Goal: Task Accomplishment & Management: Manage account settings

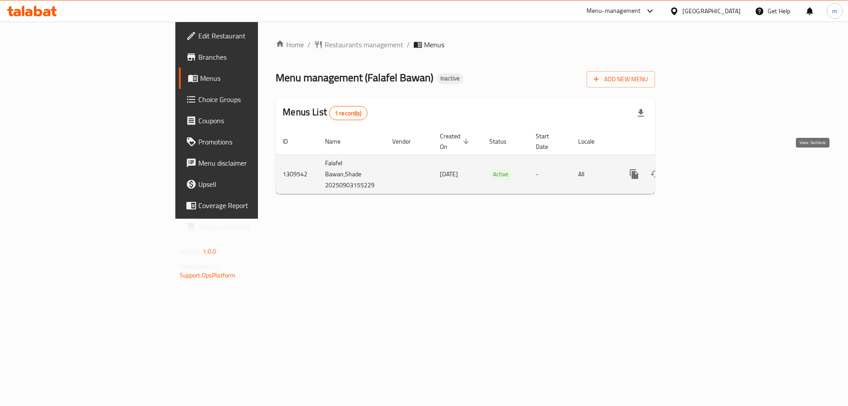
click at [702, 170] on icon "enhanced table" at bounding box center [698, 174] width 8 height 8
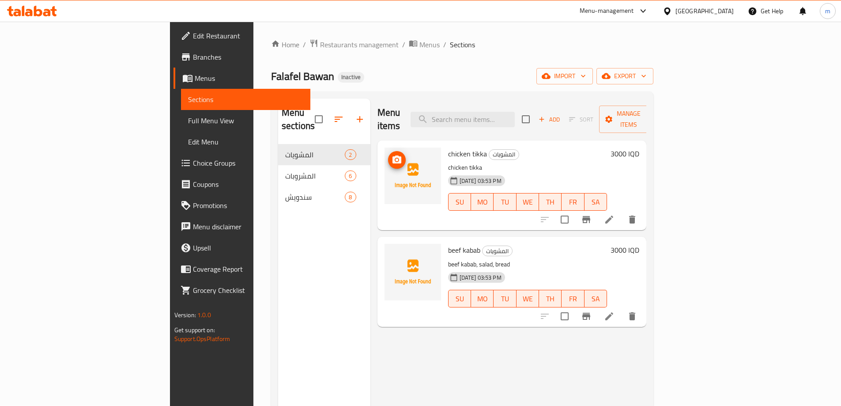
scroll to position [30, 0]
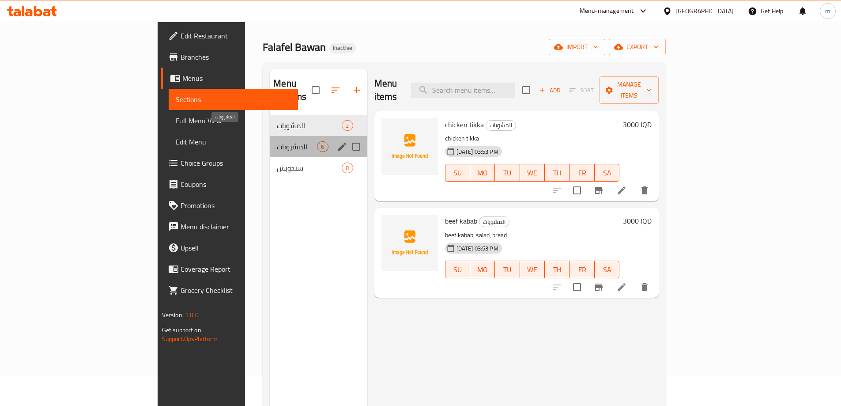
click at [277, 141] on span "المشروبات" at bounding box center [297, 146] width 40 height 11
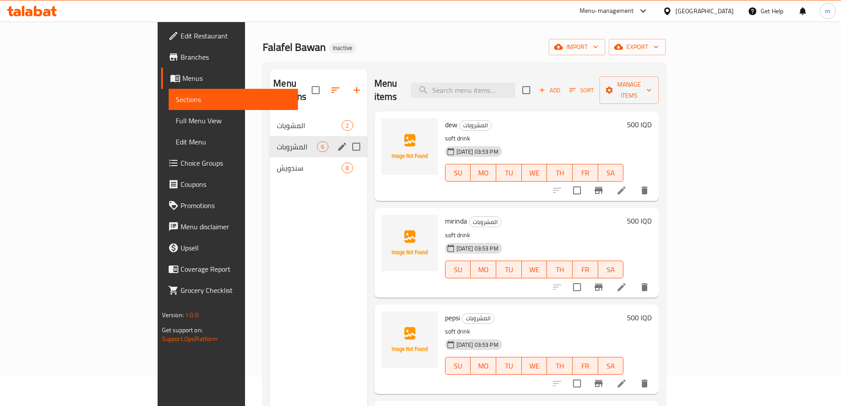
click at [270, 136] on div "المشروبات 6" at bounding box center [318, 146] width 97 height 21
click at [277, 120] on span "المشويات" at bounding box center [297, 125] width 40 height 11
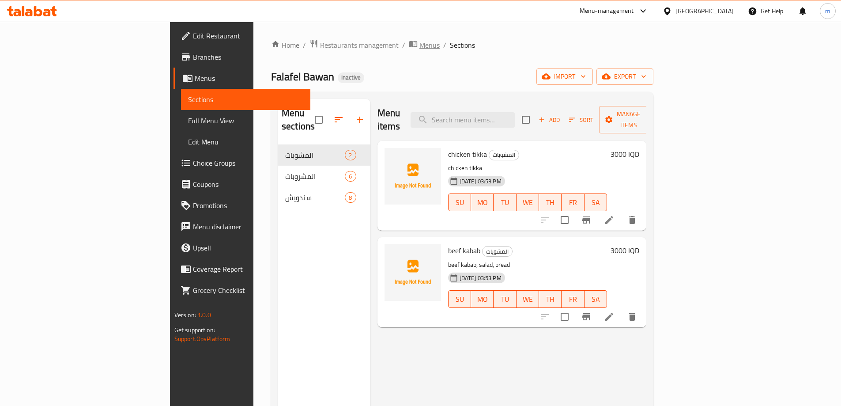
click at [419, 47] on span "Menus" at bounding box center [429, 45] width 20 height 11
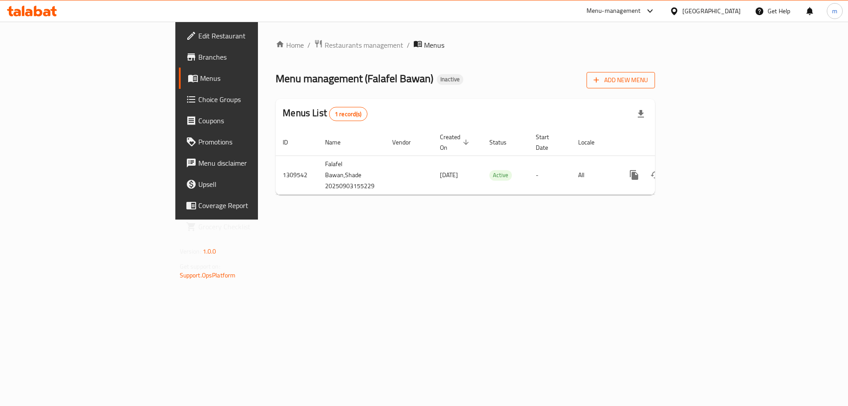
click at [648, 77] on span "Add New Menu" at bounding box center [620, 80] width 54 height 11
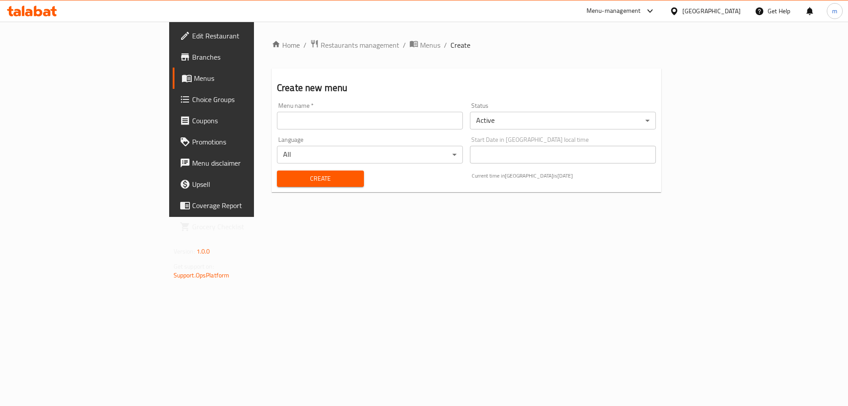
click at [346, 117] on input "text" at bounding box center [370, 121] width 186 height 18
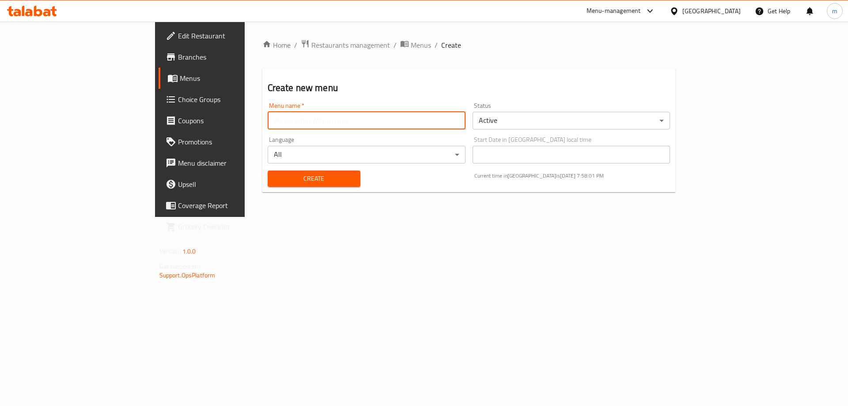
type input "[PERSON_NAME]"
click at [275, 179] on span "Create" at bounding box center [314, 178] width 79 height 11
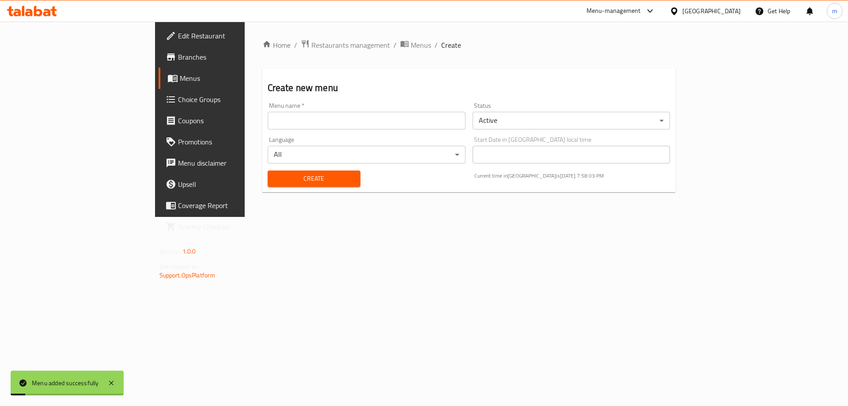
click at [180, 83] on span "Menus" at bounding box center [235, 78] width 110 height 11
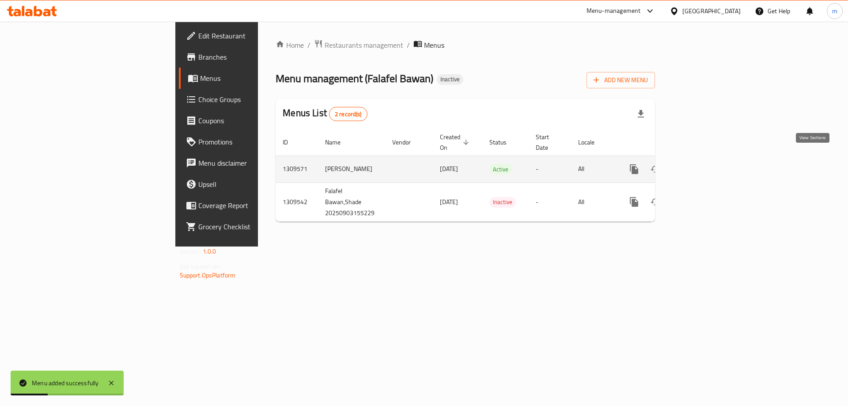
click at [703, 164] on icon "enhanced table" at bounding box center [697, 169] width 11 height 11
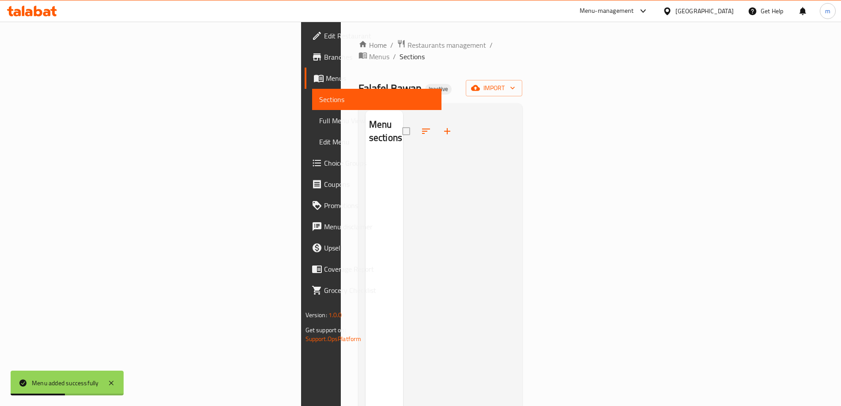
click at [523, 66] on div "Home / Restaurants management / Menus / Sections Falafel Bawan Inactive import …" at bounding box center [440, 281] width 164 height 484
click at [515, 83] on span "import" at bounding box center [494, 88] width 42 height 11
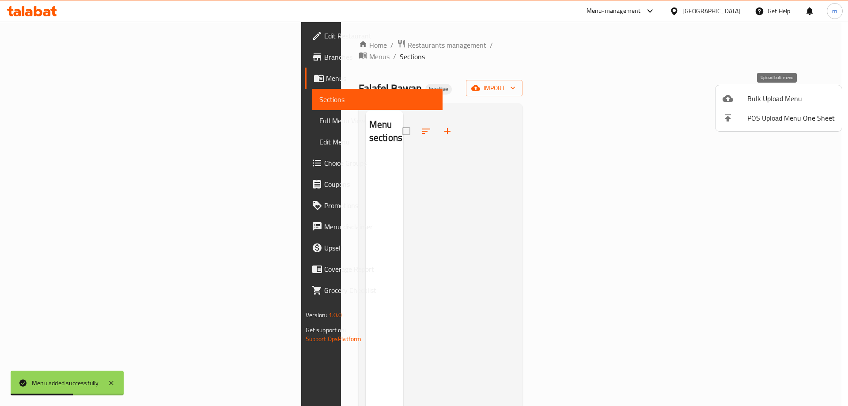
click at [739, 100] on div at bounding box center [734, 98] width 25 height 11
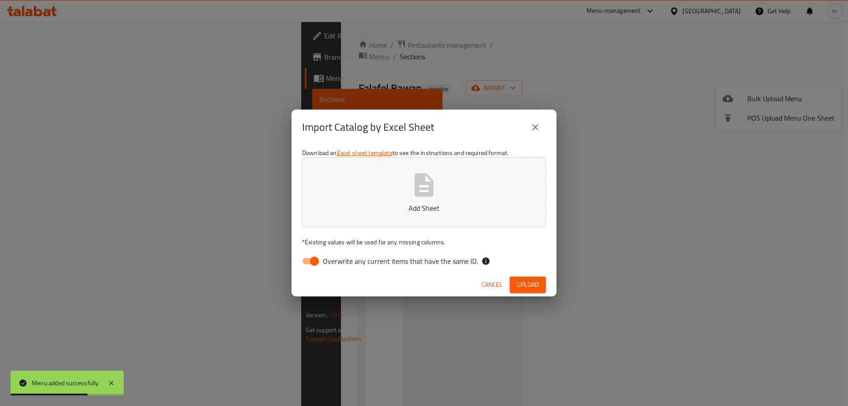
click at [305, 264] on input "Overwrite any current items that have the same ID." at bounding box center [314, 261] width 50 height 17
checkbox input "false"
click at [437, 203] on p "Add Sheet" at bounding box center [424, 208] width 216 height 11
click at [524, 283] on span "Upload" at bounding box center [528, 284] width 22 height 11
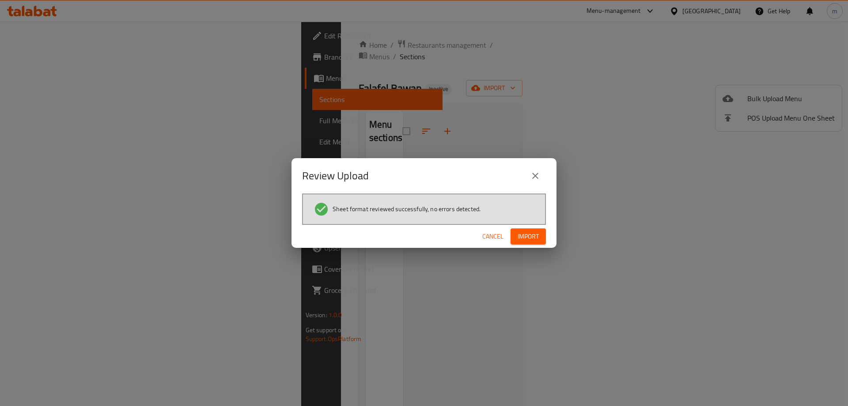
click at [530, 235] on span "Import" at bounding box center [527, 236] width 21 height 11
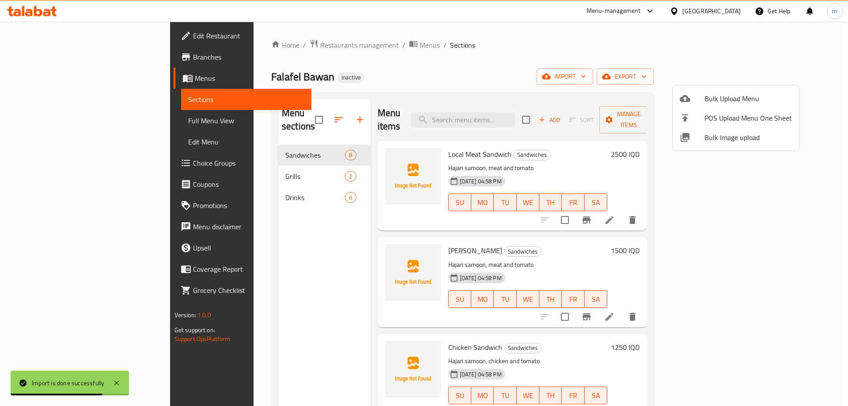
click at [67, 124] on div at bounding box center [424, 203] width 848 height 406
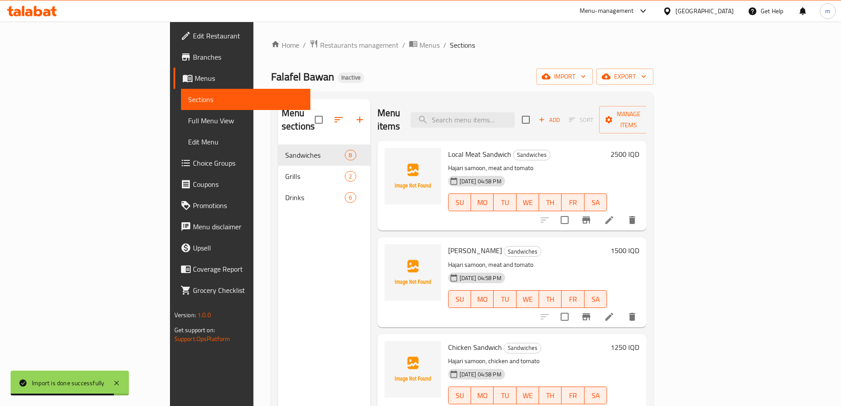
click at [188, 123] on span "Full Menu View" at bounding box center [245, 120] width 115 height 11
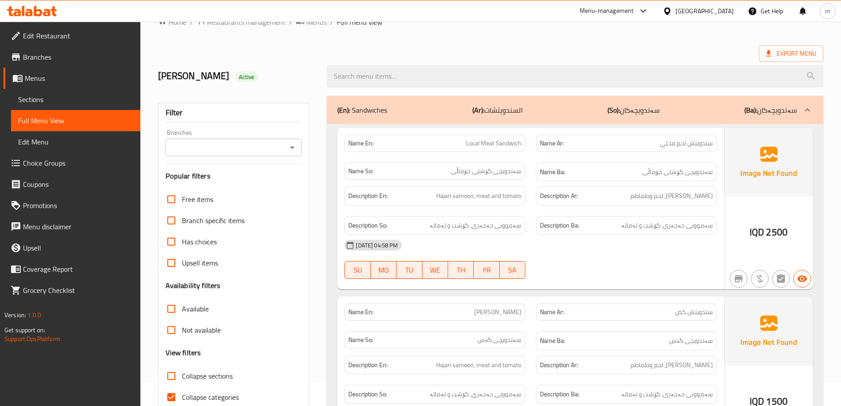
scroll to position [59, 0]
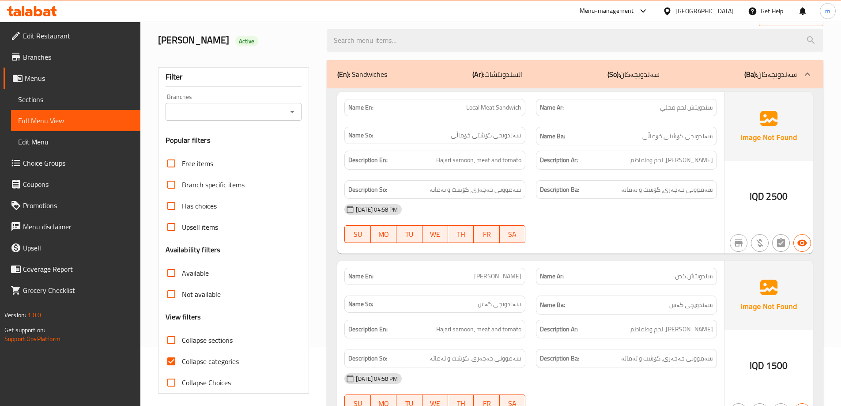
click at [171, 353] on input "Collapse categories" at bounding box center [171, 361] width 21 height 21
checkbox input "false"
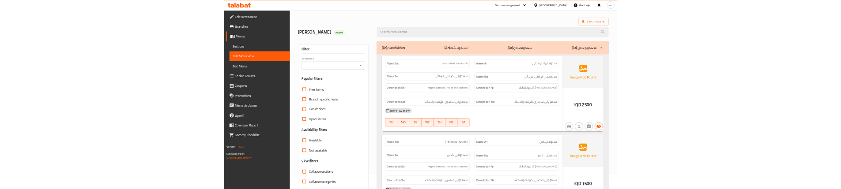
scroll to position [30, 0]
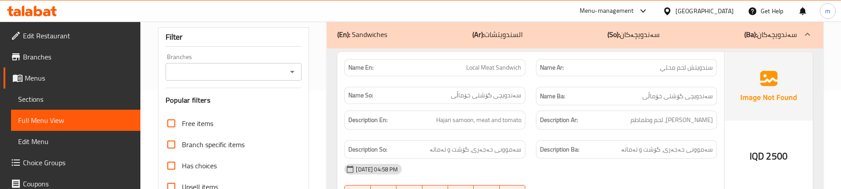
scroll to position [88, 0]
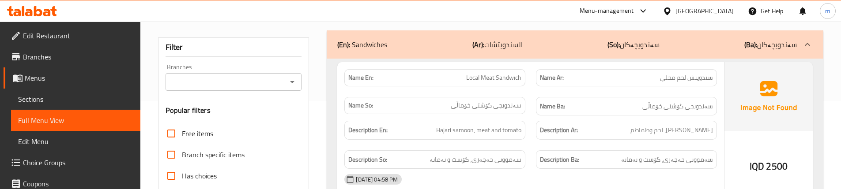
drag, startPoint x: 318, startPoint y: 134, endPoint x: 329, endPoint y: 131, distance: 11.9
click at [535, 92] on div "Name Ba: سەندویچی گۆشتی خۆماڵی" at bounding box center [627, 107] width 192 height 30
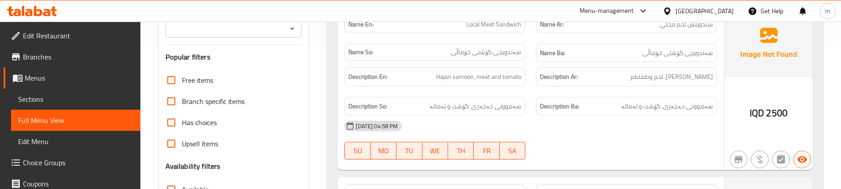
scroll to position [147, 0]
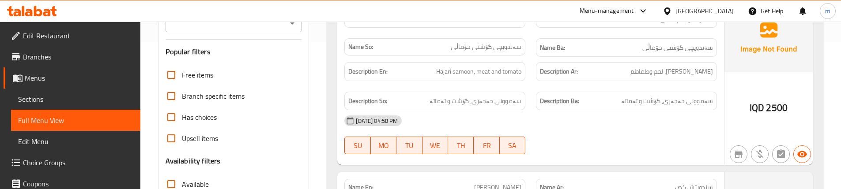
click at [532, 85] on div "Description Ar: صمون حجري، لحم وطماطم" at bounding box center [627, 72] width 192 height 30
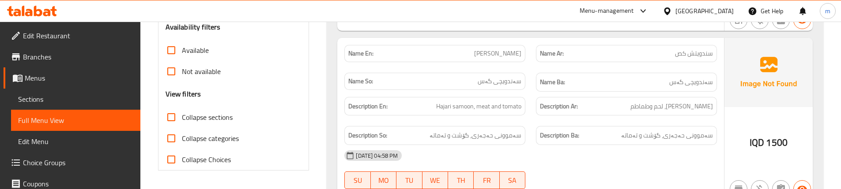
scroll to position [294, 0]
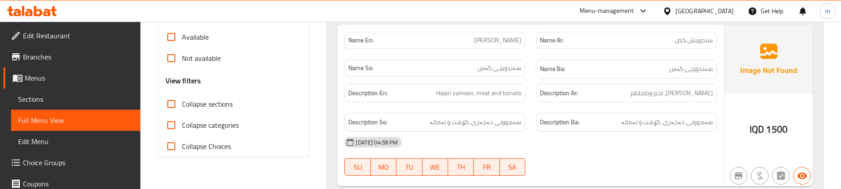
click at [541, 133] on div "[DATE] 04:58 PM" at bounding box center [530, 142] width 383 height 21
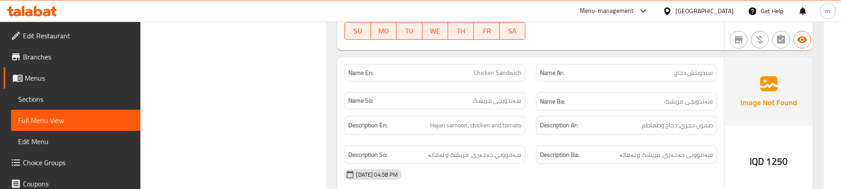
scroll to position [441, 0]
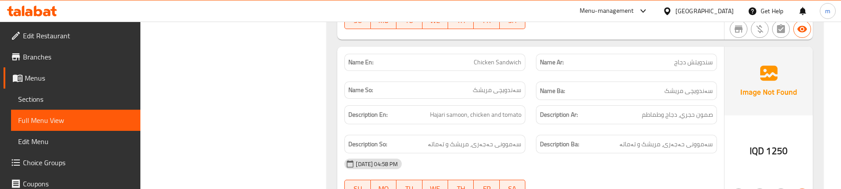
click at [517, 128] on div "Description En: Hajari samoon, chicken and tomato" at bounding box center [435, 115] width 192 height 30
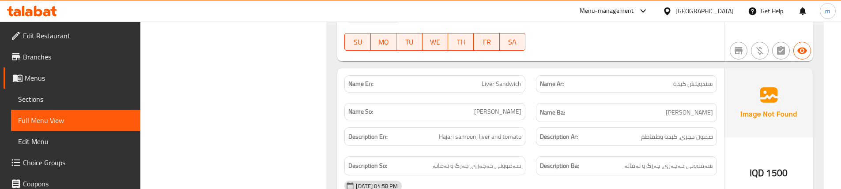
scroll to position [618, 0]
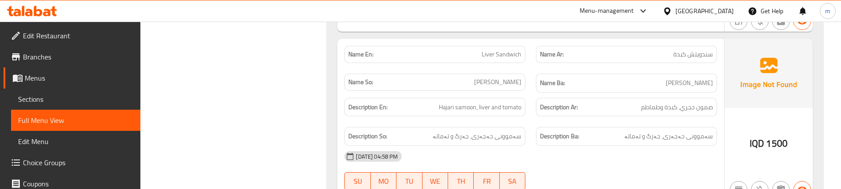
click at [480, 50] on p "Name En: Liver Sandwich" at bounding box center [434, 54] width 173 height 9
click at [490, 55] on span "Liver Sandwich" at bounding box center [502, 54] width 40 height 9
copy span "Liver"
click at [25, 94] on span "Sections" at bounding box center [75, 99] width 115 height 11
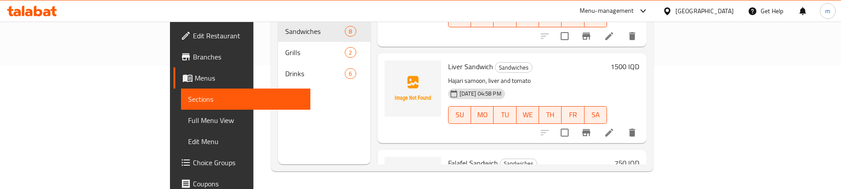
scroll to position [265, 0]
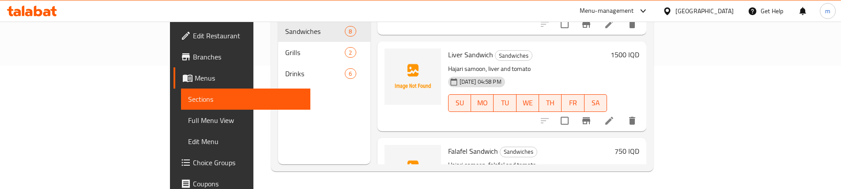
click at [613, 117] on icon at bounding box center [609, 121] width 8 height 8
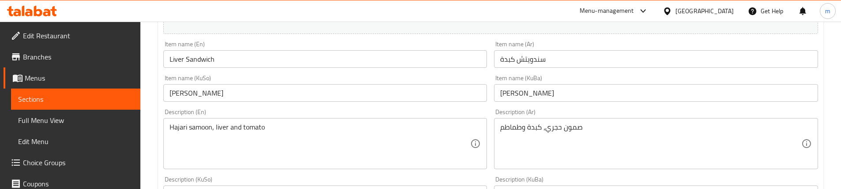
scroll to position [177, 0]
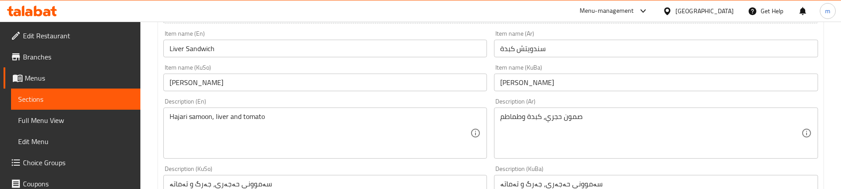
click at [176, 85] on input "سەندویچی جەرگ" at bounding box center [325, 83] width 324 height 18
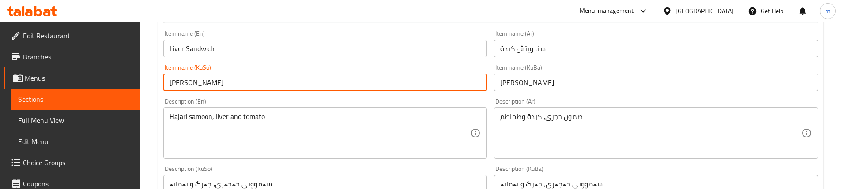
paste input "گەر"
type input "سەندویچی جگەر"
click at [512, 85] on input "سەندویچی جەرگ" at bounding box center [656, 83] width 324 height 18
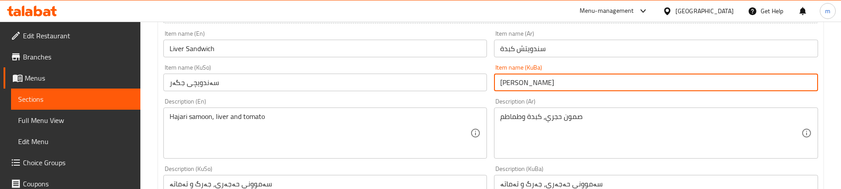
click at [512, 85] on input "سەندویچی جەرگ" at bounding box center [656, 83] width 324 height 18
paste input "گەر"
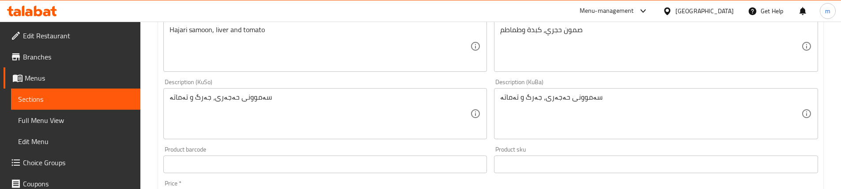
scroll to position [265, 0]
type input "سەندویچی جگەر"
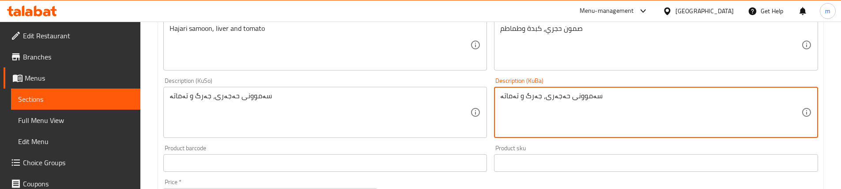
click at [529, 96] on textarea "سەموونی حەجەری، جەرگ و تەماتە" at bounding box center [650, 113] width 301 height 42
paste textarea "گەر"
click at [662, 125] on textarea "سەموونی حەجەری، جگەر و تەماتە" at bounding box center [650, 113] width 301 height 42
type textarea "سەموونی حەجەری، جگەر و تەماتە"
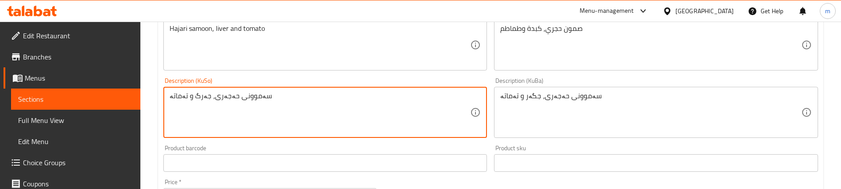
paste textarea "گەر"
type textarea "سەموونی حەجەری، جگەر و تەماتە"
click at [294, 74] on div "Description (En) Hajari samoon, liver and tomato Description (En)" at bounding box center [325, 41] width 331 height 68
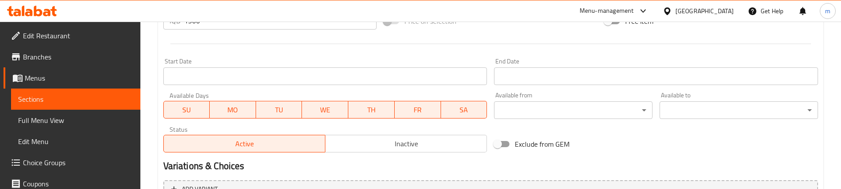
scroll to position [536, 0]
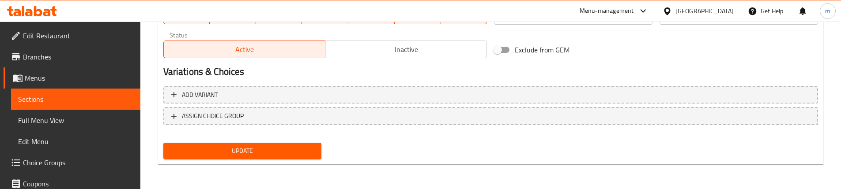
click at [253, 144] on button "Update" at bounding box center [242, 151] width 158 height 16
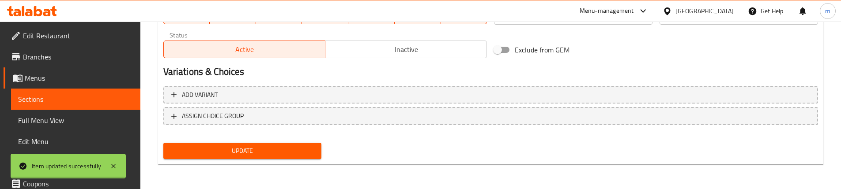
click at [49, 115] on span "Full Menu View" at bounding box center [75, 120] width 115 height 11
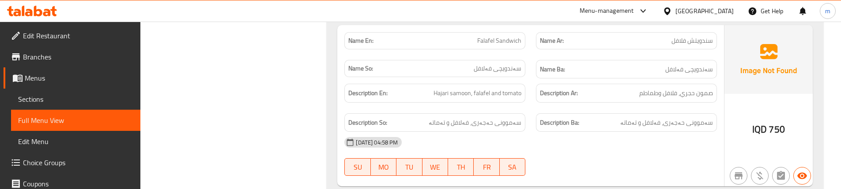
scroll to position [771, 0]
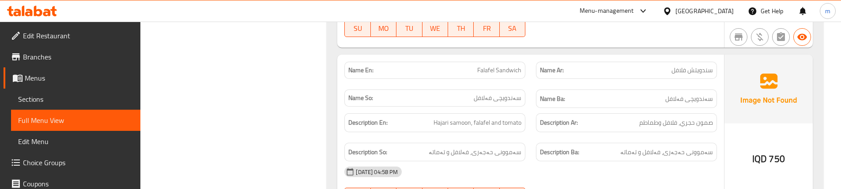
click at [530, 111] on div "Description En: Hajari samoon, falafel and tomato" at bounding box center [435, 123] width 192 height 30
click at [523, 131] on div "Description En: Hajari samoon, falafel and tomato" at bounding box center [434, 122] width 181 height 19
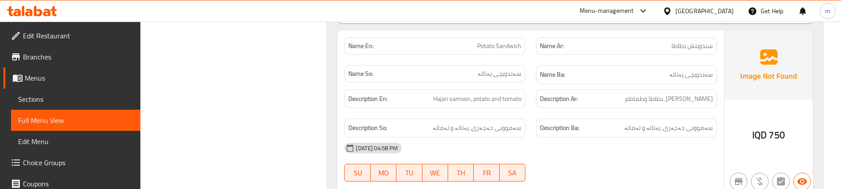
scroll to position [977, 0]
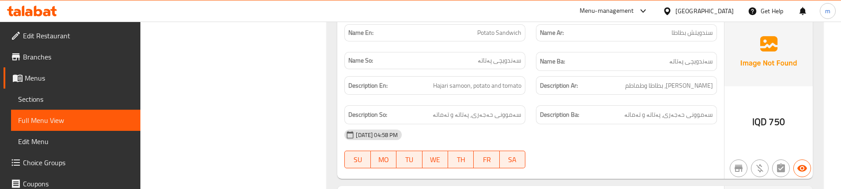
click at [534, 71] on div "Description Ar: صمون حجري، بطاطا وطماطم" at bounding box center [627, 86] width 192 height 30
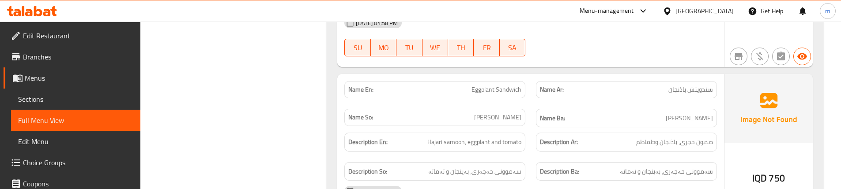
scroll to position [1095, 0]
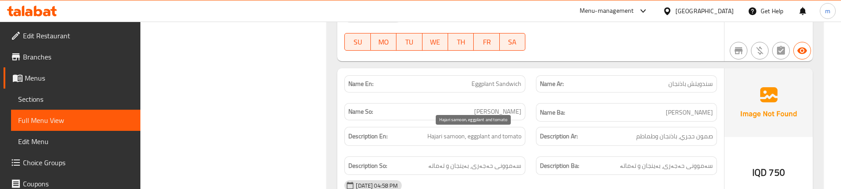
click at [472, 133] on span "Hajari samoon, eggplant and tomato" at bounding box center [474, 136] width 94 height 11
copy span "eggplant"
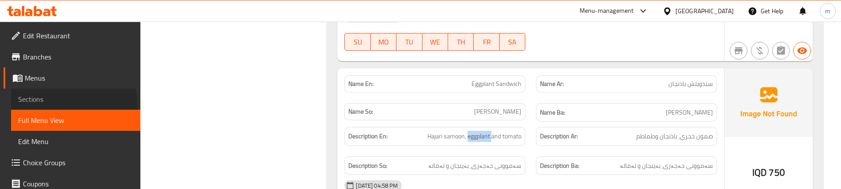
click at [73, 104] on span "Sections" at bounding box center [75, 99] width 115 height 11
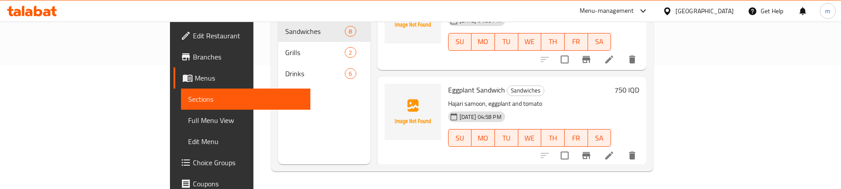
scroll to position [516, 0]
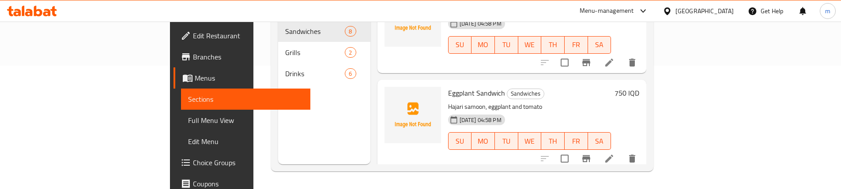
click at [615, 154] on icon at bounding box center [609, 159] width 11 height 11
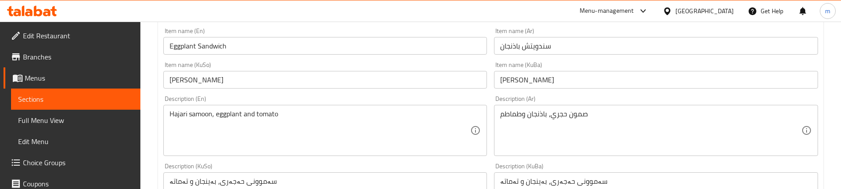
scroll to position [206, 0]
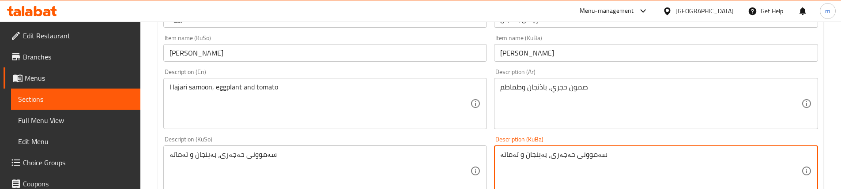
click at [525, 155] on textarea "سەموونی حەجەری، بەینجان و تەماتە" at bounding box center [650, 172] width 301 height 42
paste textarea "ا"
type textarea "سەموونی حەجەری، باینجان و تەماتە"
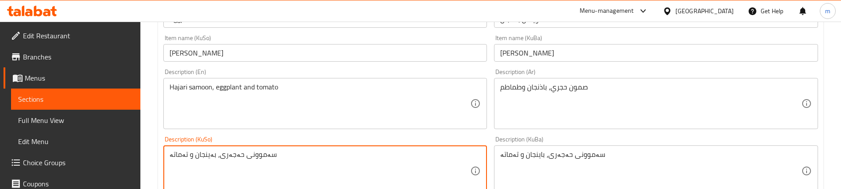
click at [197, 158] on textarea "سەموونی حەجەری، بەینجان و تەماتە" at bounding box center [320, 172] width 301 height 42
paste textarea "اینجان"
type textarea "سەموونی حەجەری، باینجان و تەماتە"
click at [302, 132] on div "Description (En) Hajari samoon, eggplant and tomato Description (En)" at bounding box center [325, 99] width 331 height 68
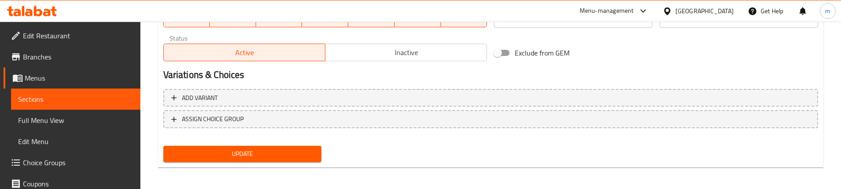
scroll to position [536, 0]
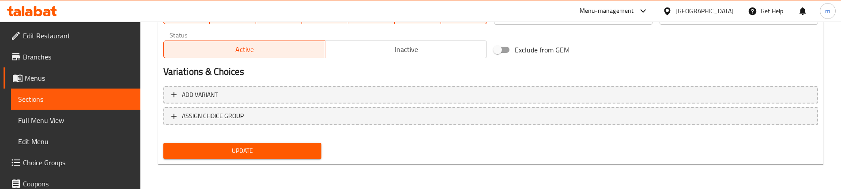
click at [194, 150] on span "Update" at bounding box center [242, 151] width 144 height 11
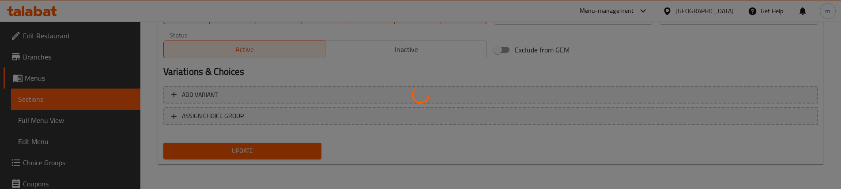
click at [47, 124] on div at bounding box center [420, 94] width 841 height 189
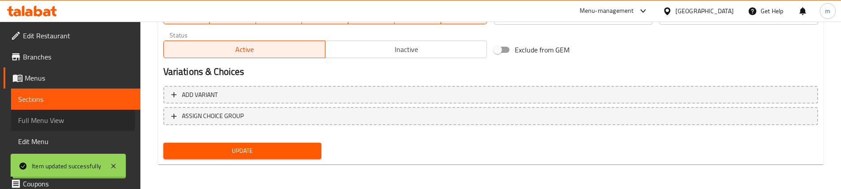
click at [48, 121] on span "Full Menu View" at bounding box center [75, 120] width 115 height 11
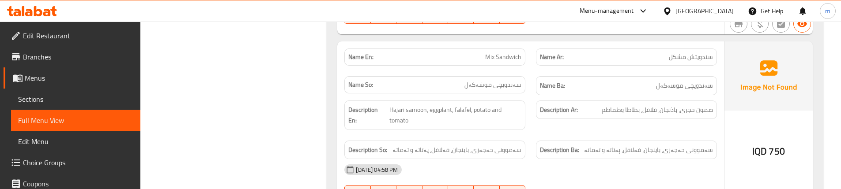
scroll to position [1301, 0]
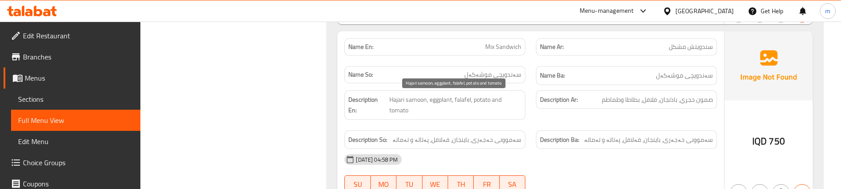
click at [505, 103] on span "Hajari samoon, eggplant, falafel, potato and tomato" at bounding box center [455, 105] width 132 height 22
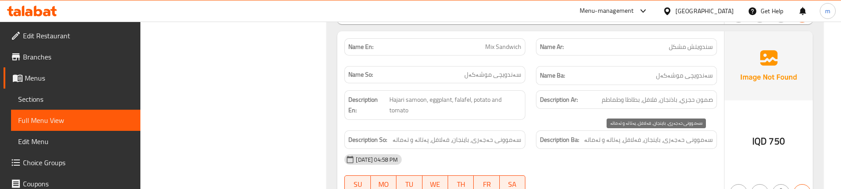
click at [599, 141] on span "سەموونی حەجەری، باینجان، فەلافل، پەتاتە و تەماتە" at bounding box center [648, 140] width 129 height 11
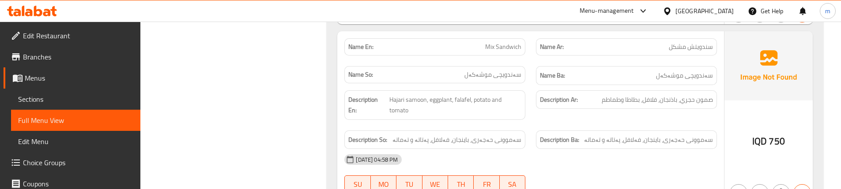
click at [558, 118] on div "Description Ar: صمون حجري، باذنجان، فلافل، بطاطا وطماطم" at bounding box center [627, 105] width 192 height 40
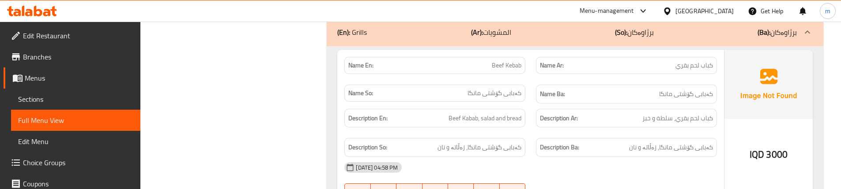
scroll to position [1507, 0]
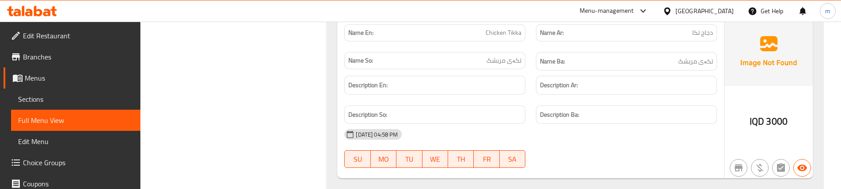
scroll to position [1684, 0]
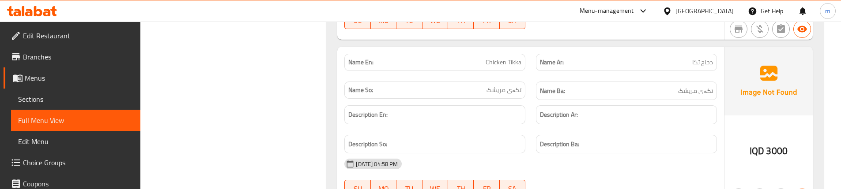
copy span "Chicken Tikka"
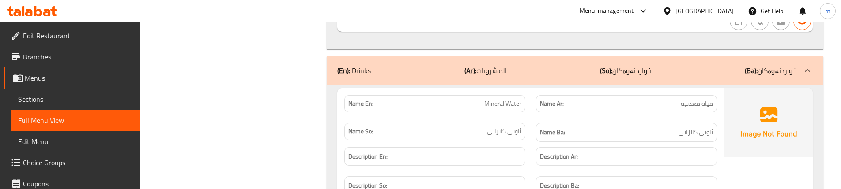
scroll to position [1890, 0]
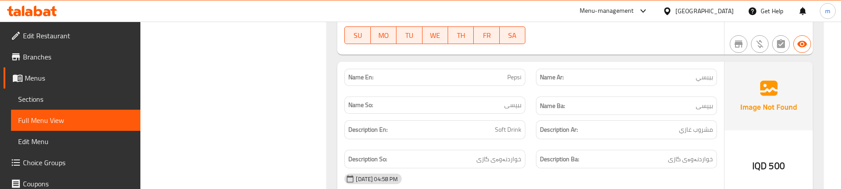
scroll to position [2096, 0]
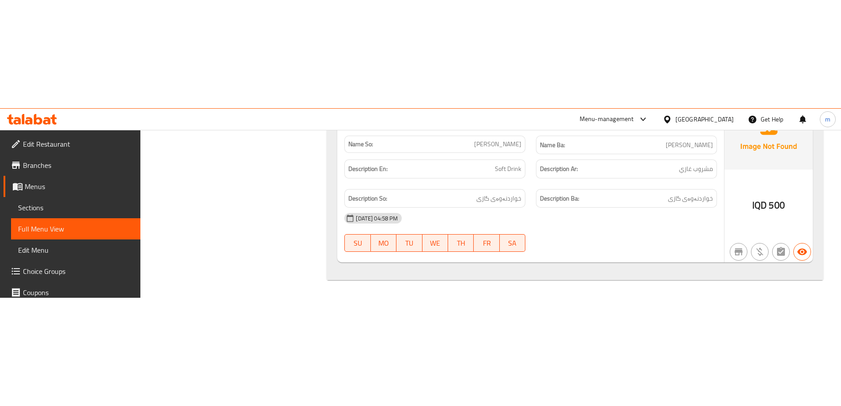
scroll to position [2584, 0]
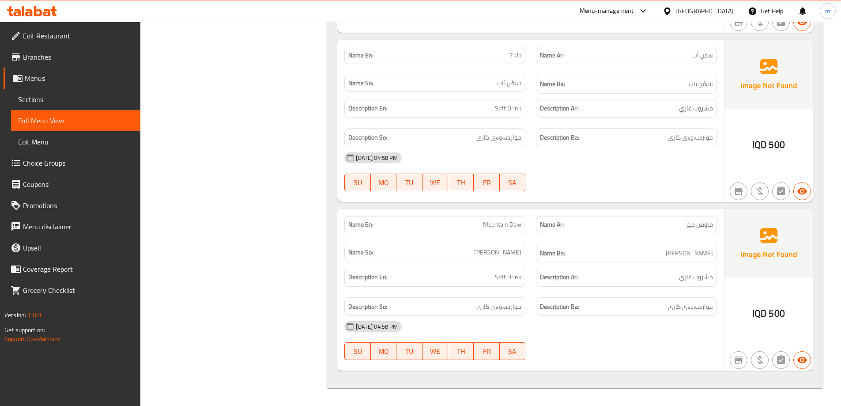
click at [48, 97] on span "Sections" at bounding box center [75, 99] width 115 height 11
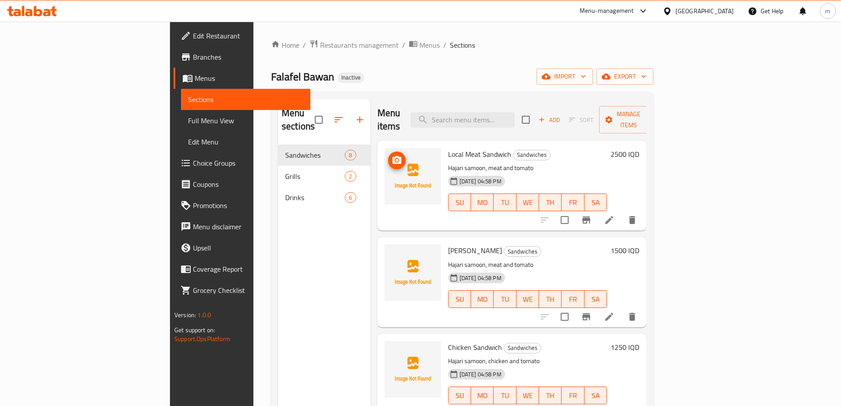
click at [388, 155] on span "upload picture" at bounding box center [397, 160] width 18 height 11
click at [392, 156] on icon "upload picture" at bounding box center [396, 160] width 9 height 8
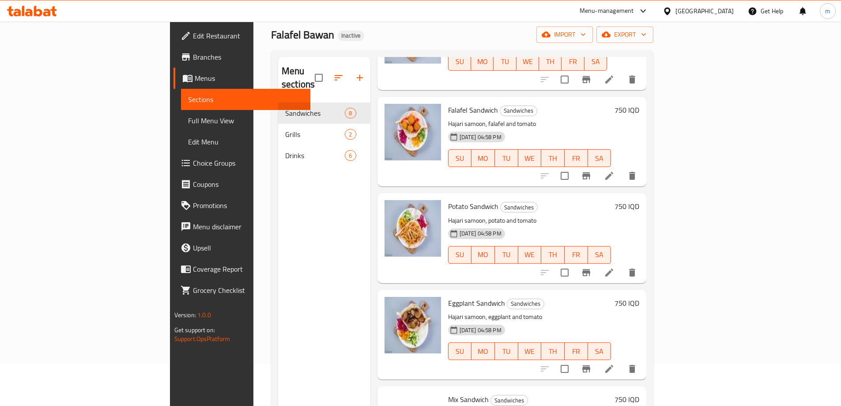
scroll to position [35, 0]
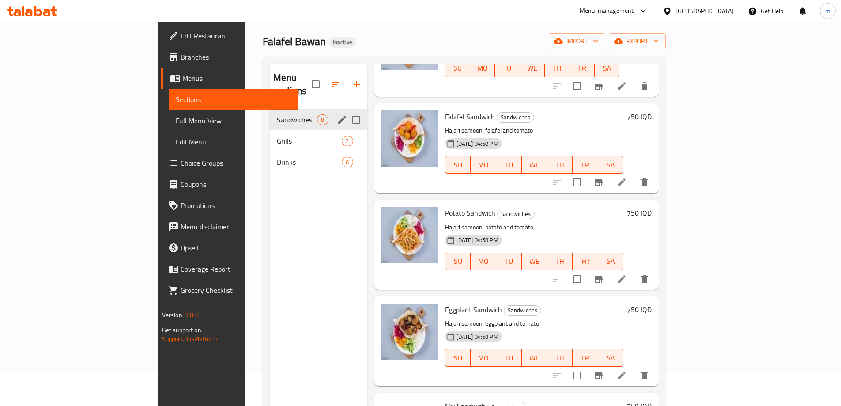
click at [277, 136] on span "Grills" at bounding box center [309, 141] width 65 height 11
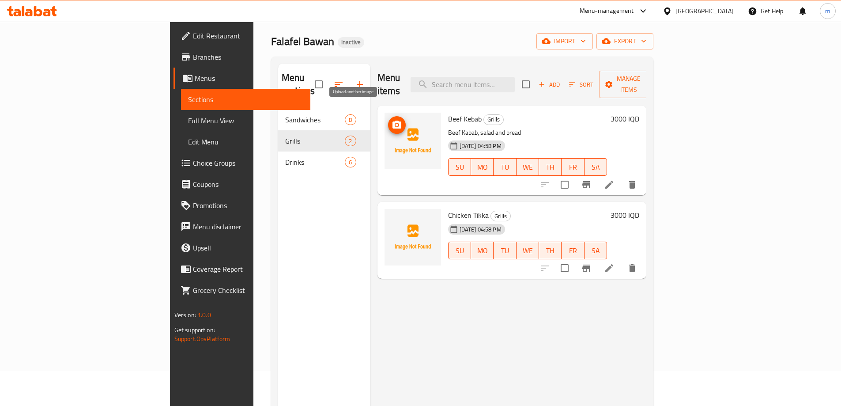
click at [392, 120] on icon "upload picture" at bounding box center [397, 125] width 11 height 11
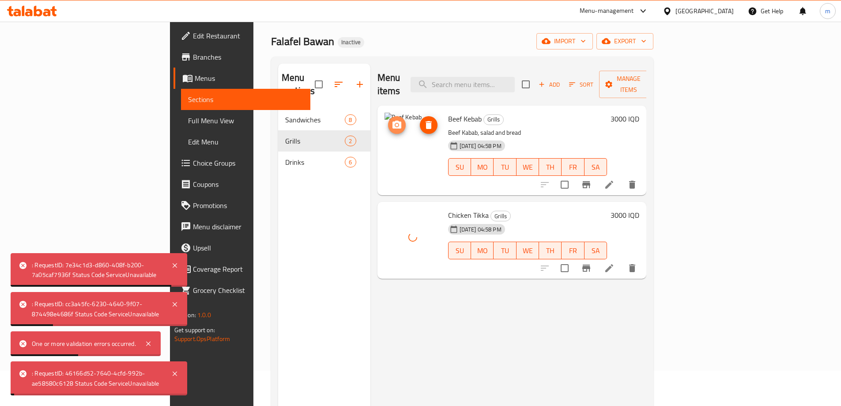
click at [395, 124] on circle "upload picture" at bounding box center [396, 125] width 3 height 3
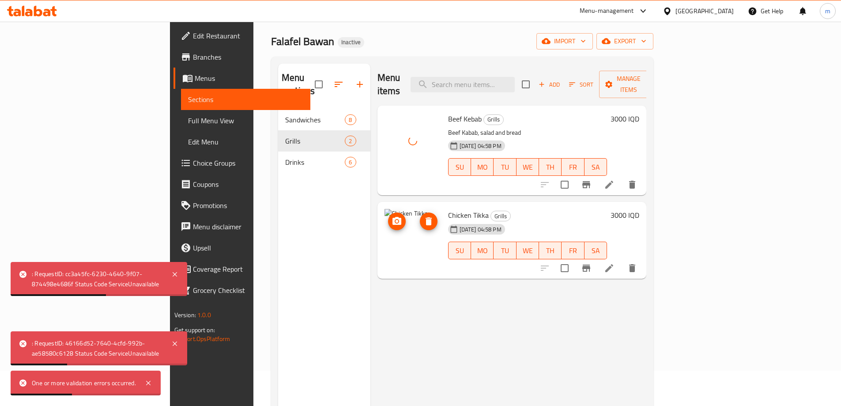
click at [392, 216] on icon "upload picture" at bounding box center [397, 221] width 11 height 11
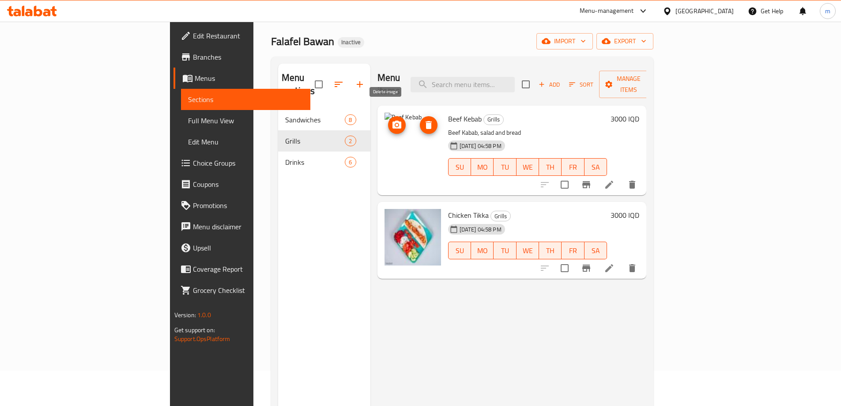
click at [423, 120] on icon "delete image" at bounding box center [428, 125] width 11 height 11
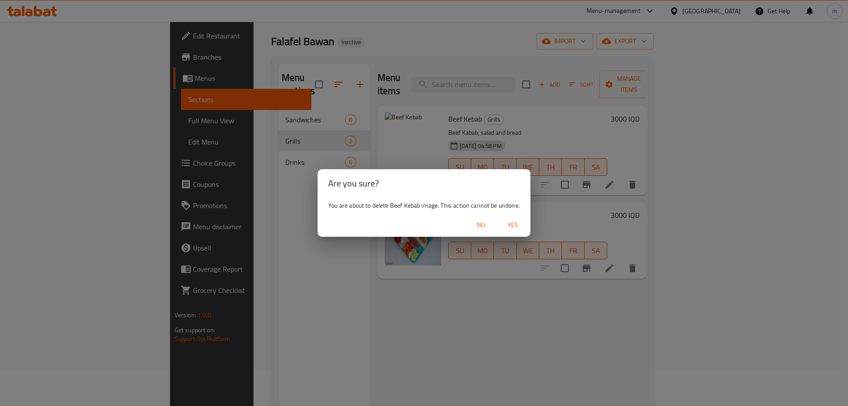
click at [515, 225] on span "Yes" at bounding box center [512, 224] width 21 height 11
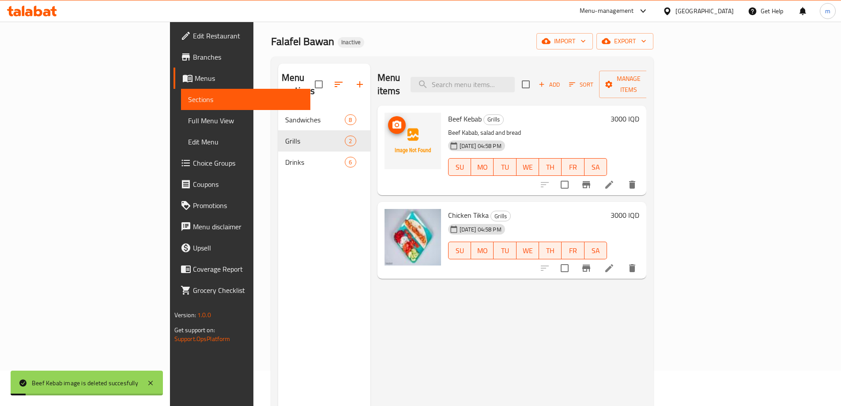
click at [388, 120] on span "upload picture" at bounding box center [397, 125] width 18 height 11
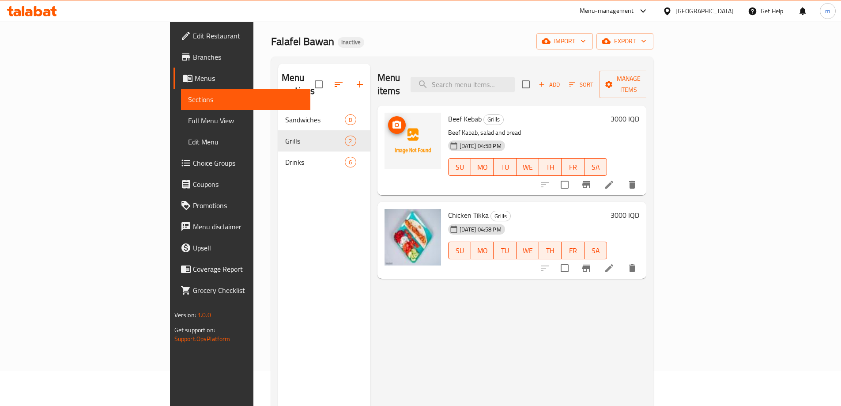
click at [388, 120] on span "upload picture" at bounding box center [397, 125] width 18 height 11
click at [386, 123] on img at bounding box center [413, 141] width 57 height 57
click at [615, 179] on icon at bounding box center [609, 184] width 11 height 11
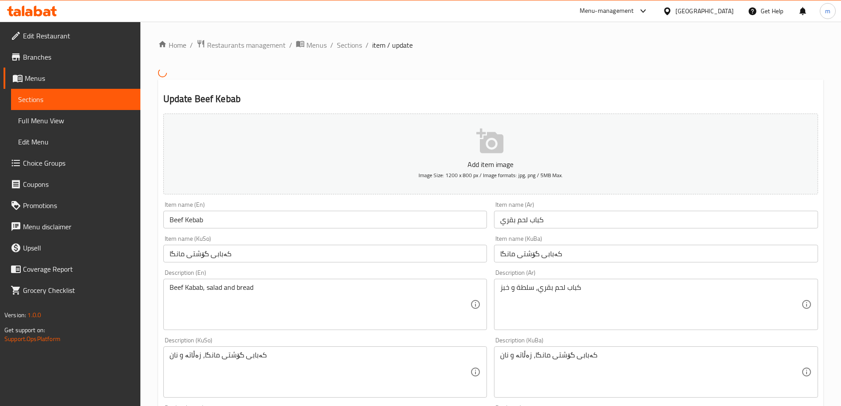
click at [502, 146] on icon "button" at bounding box center [489, 140] width 27 height 25
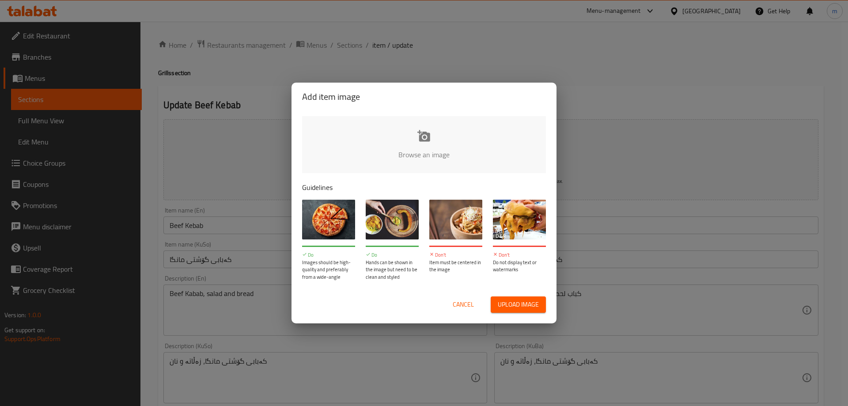
click at [463, 307] on span "Cancel" at bounding box center [463, 304] width 21 height 11
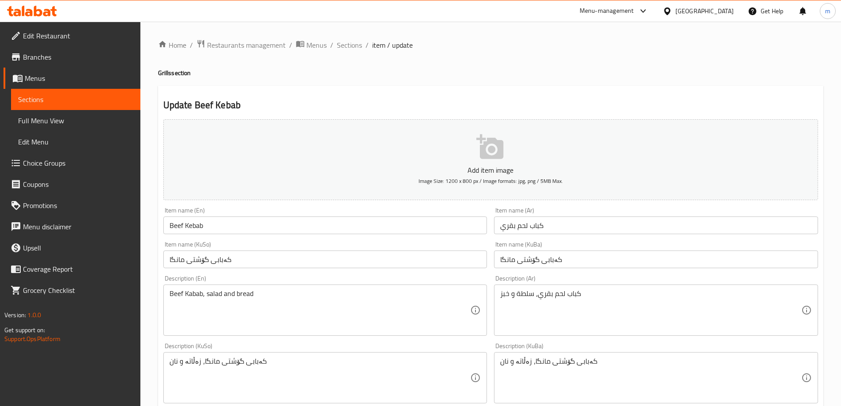
click at [61, 118] on span "Full Menu View" at bounding box center [75, 120] width 115 height 11
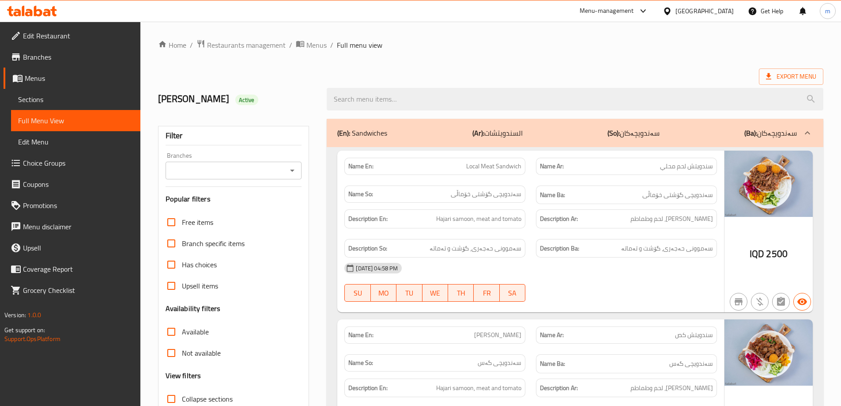
click at [71, 101] on span "Sections" at bounding box center [75, 99] width 115 height 11
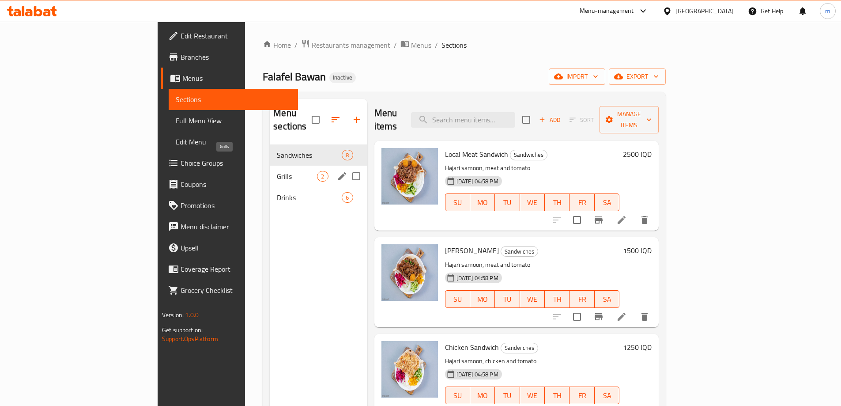
click at [277, 171] on span "Grills" at bounding box center [297, 176] width 40 height 11
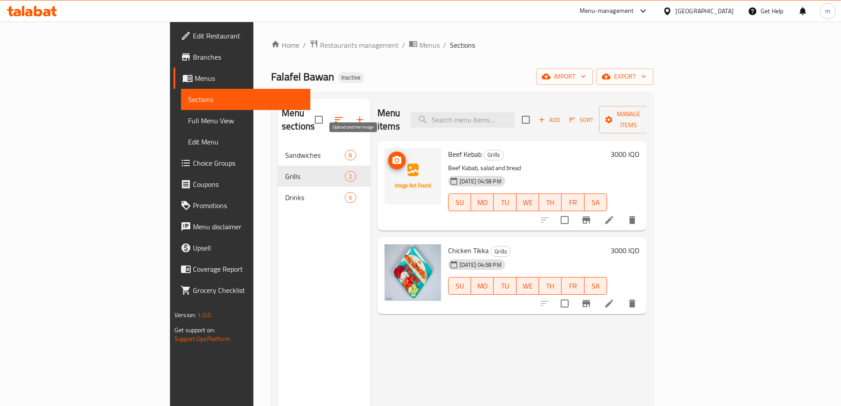
click at [392, 155] on icon "upload picture" at bounding box center [397, 160] width 11 height 11
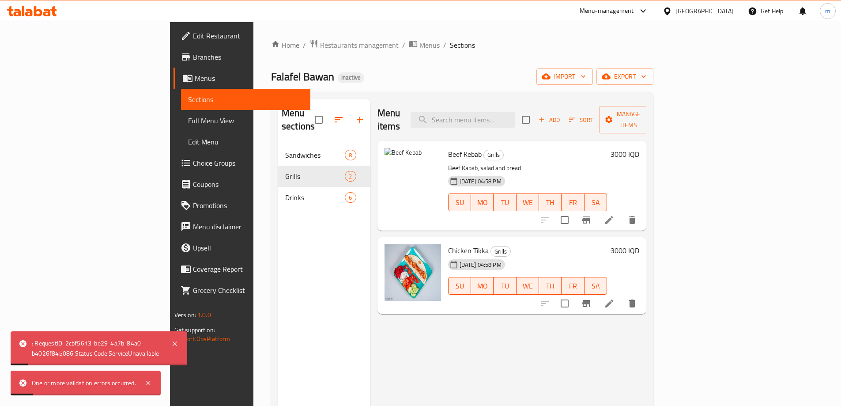
click at [387, 72] on div "Falafel Bawan Inactive import export" at bounding box center [462, 76] width 382 height 16
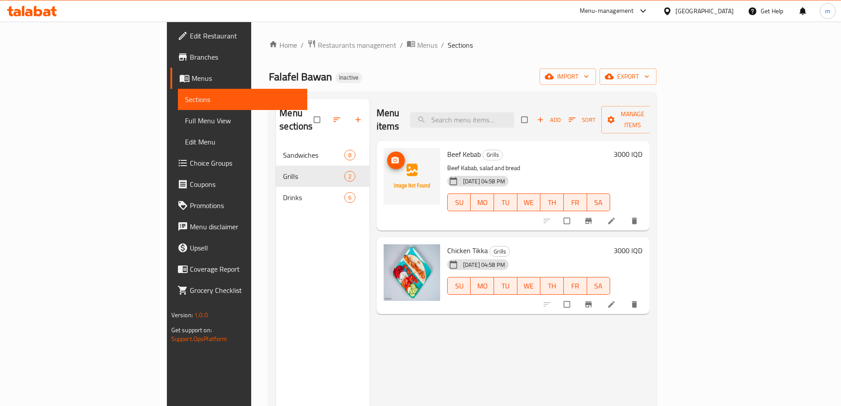
click at [387, 151] on button "upload picture" at bounding box center [396, 160] width 18 height 18
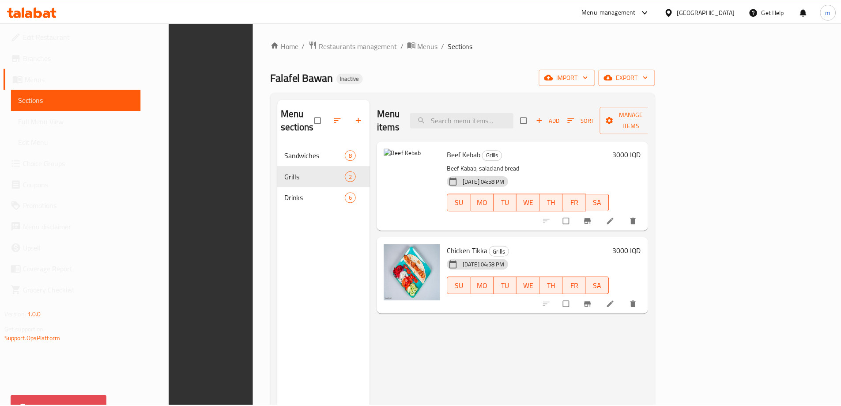
scroll to position [124, 0]
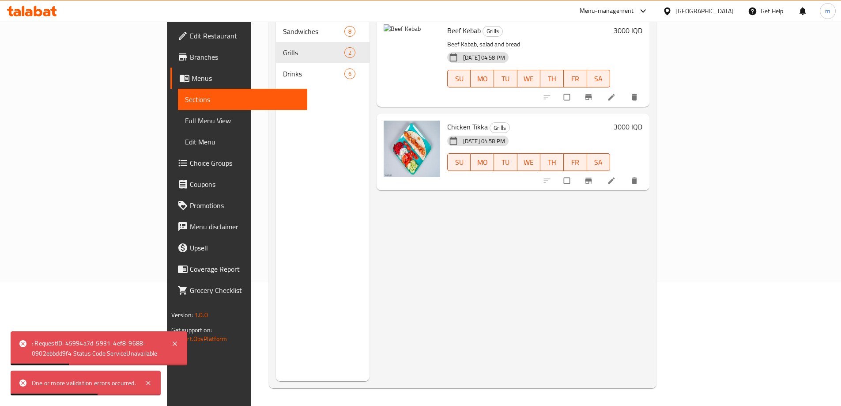
click at [287, 143] on div "Menu sections Sandwiches 8 Grills 2 Drinks 6" at bounding box center [323, 178] width 94 height 406
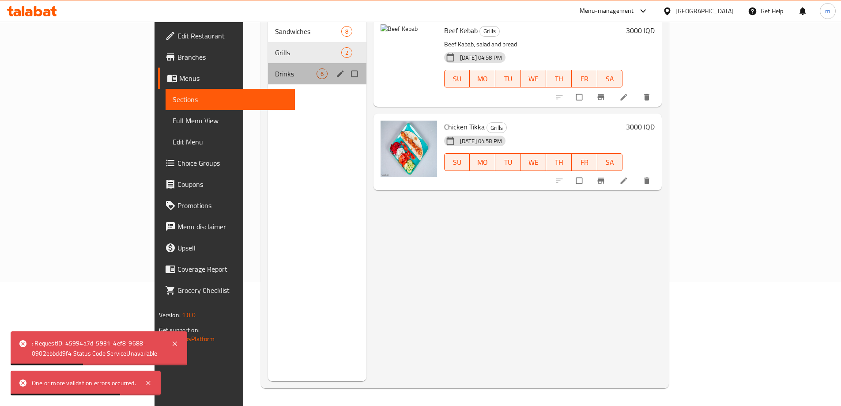
click at [268, 69] on div "Drinks 6" at bounding box center [317, 73] width 98 height 21
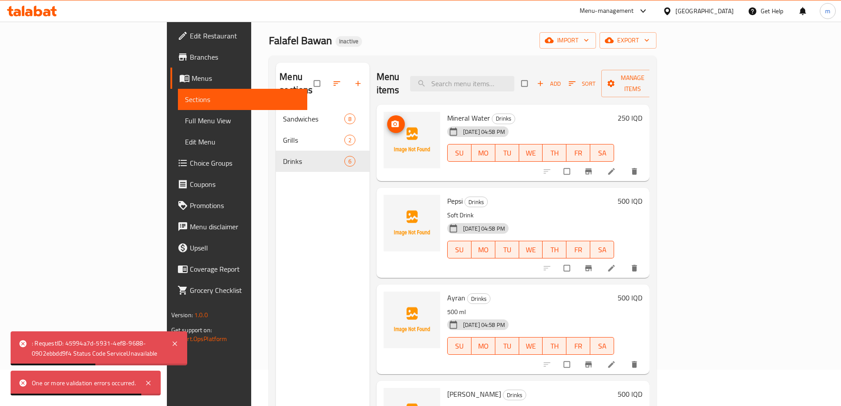
scroll to position [35, 0]
click at [391, 121] on icon "upload picture" at bounding box center [395, 125] width 9 height 9
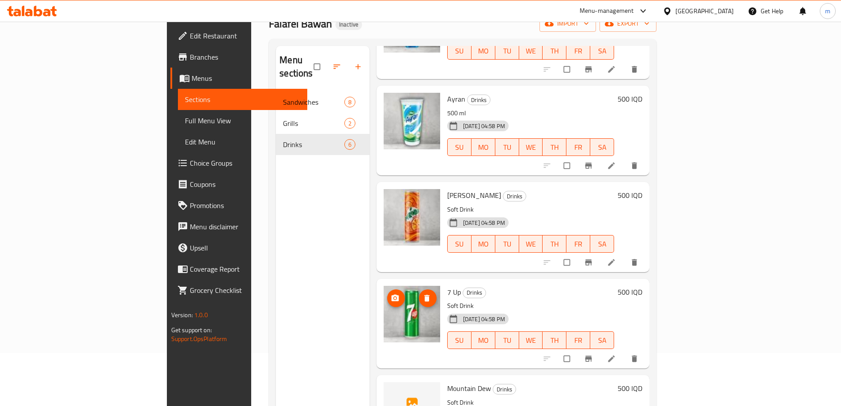
scroll to position [124, 0]
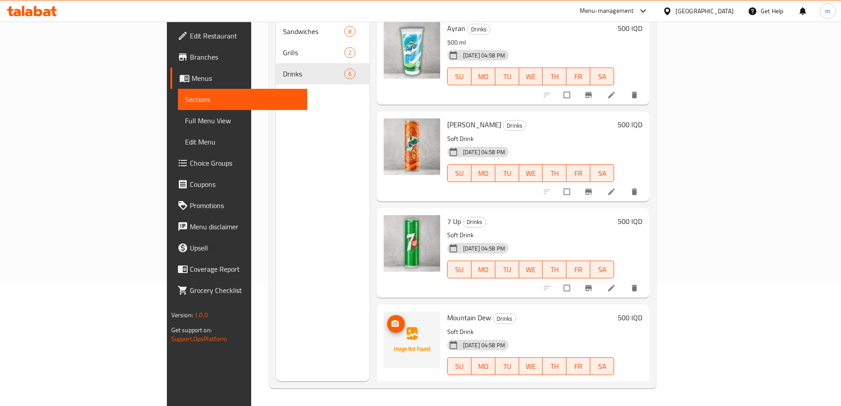
click at [391, 320] on icon "upload picture" at bounding box center [395, 323] width 8 height 7
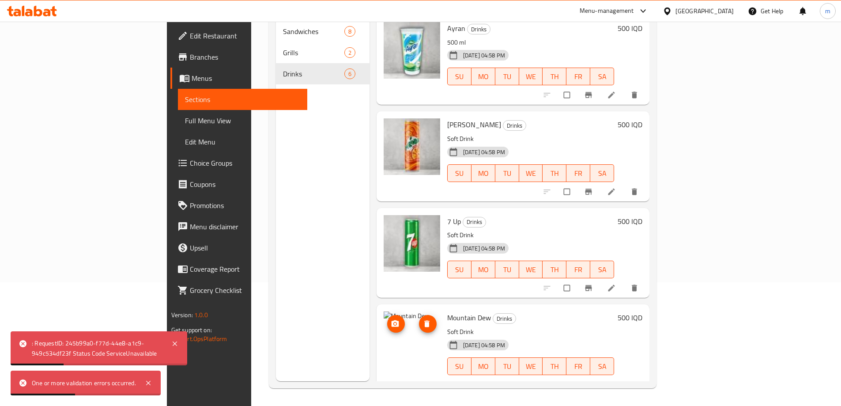
click at [391, 320] on icon "upload picture" at bounding box center [395, 323] width 8 height 7
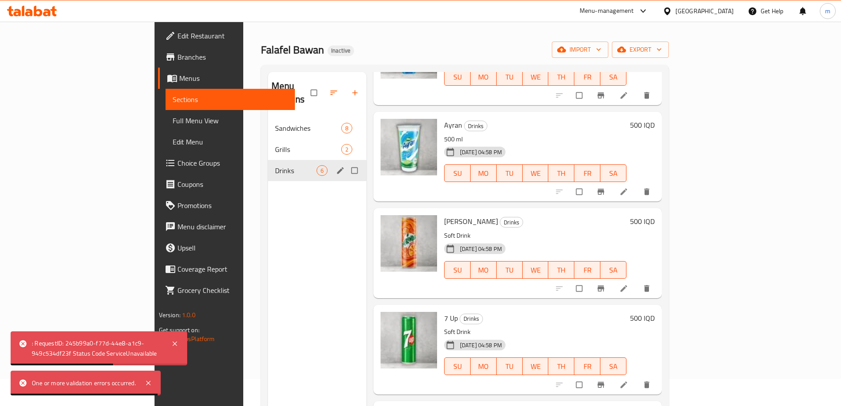
scroll to position [6, 0]
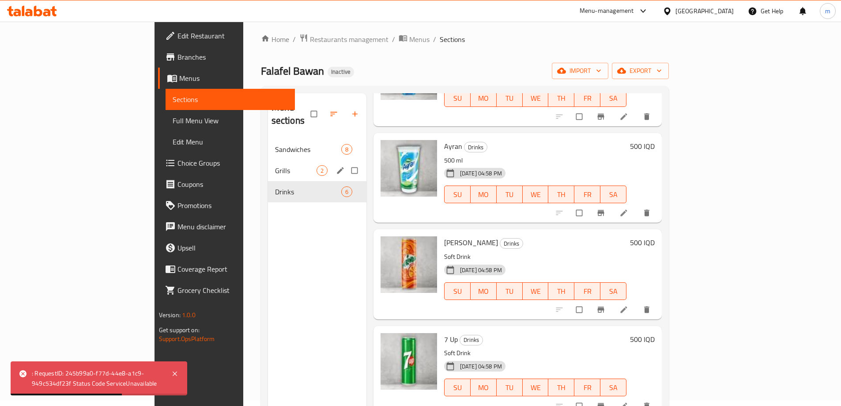
click at [275, 165] on span "Grills" at bounding box center [295, 170] width 41 height 11
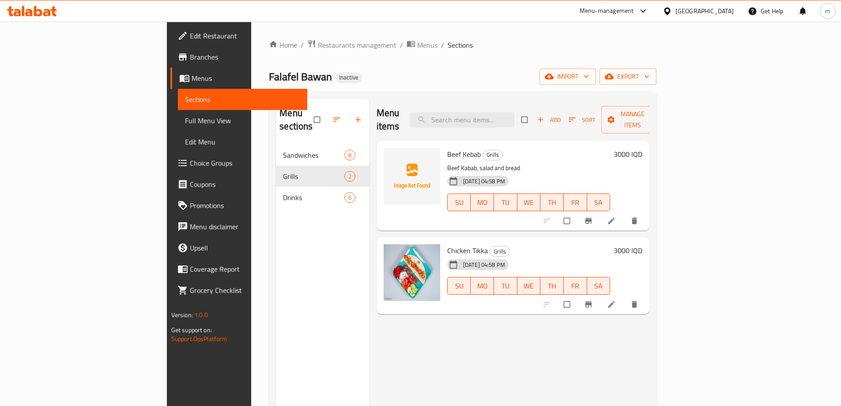
click at [190, 52] on span "Branches" at bounding box center [245, 57] width 110 height 11
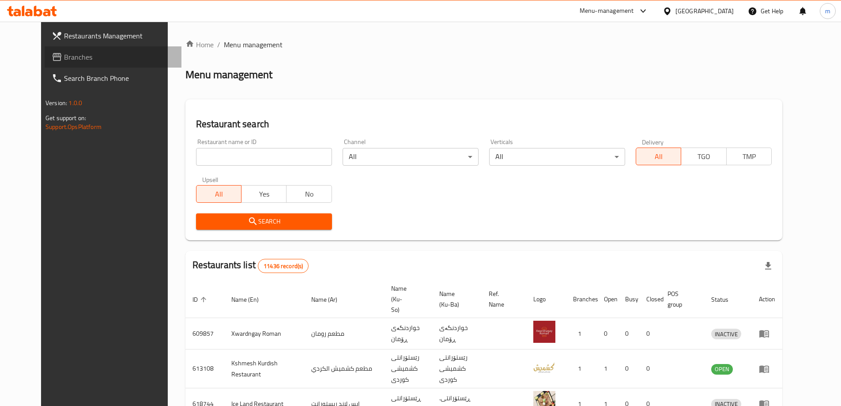
click at [64, 59] on span "Branches" at bounding box center [119, 57] width 110 height 11
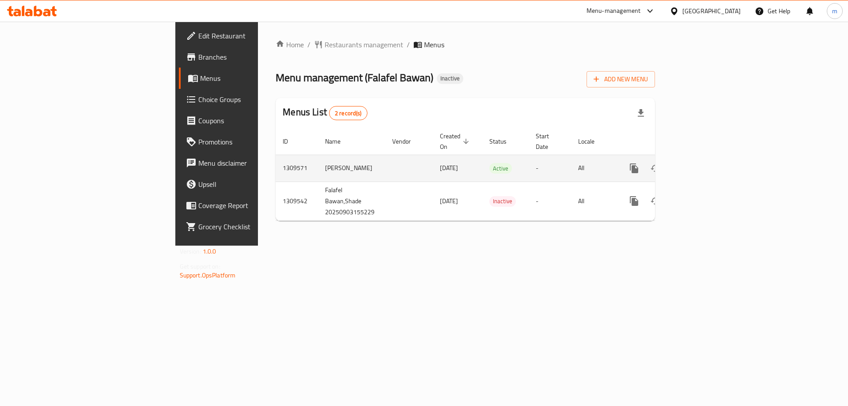
click at [703, 163] on icon "enhanced table" at bounding box center [697, 168] width 11 height 11
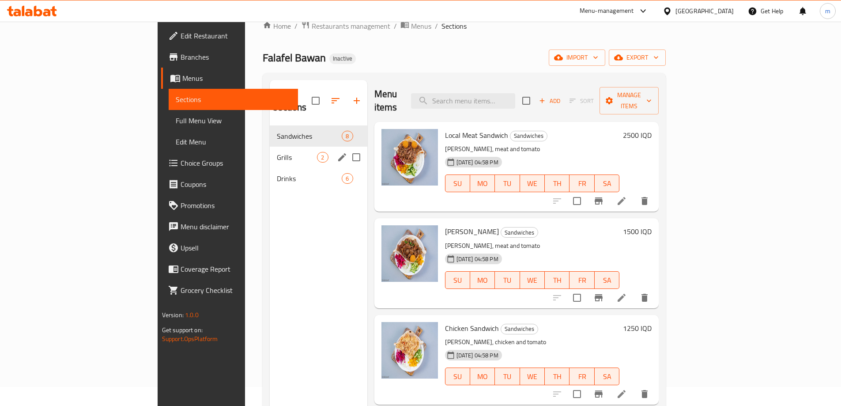
scroll to position [30, 0]
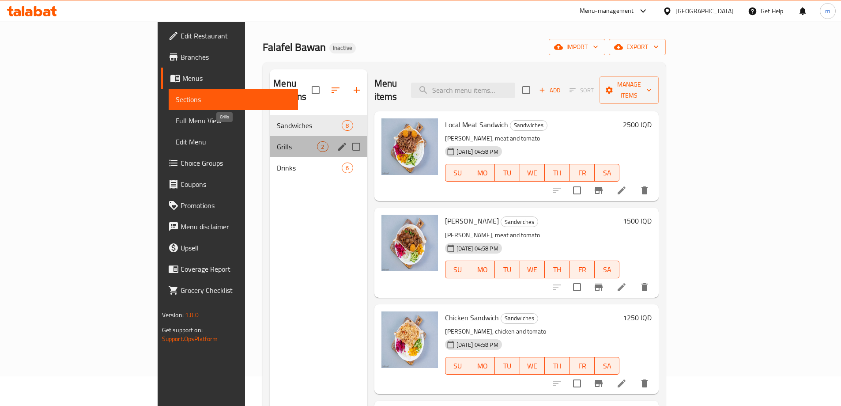
click at [277, 141] on span "Grills" at bounding box center [297, 146] width 40 height 11
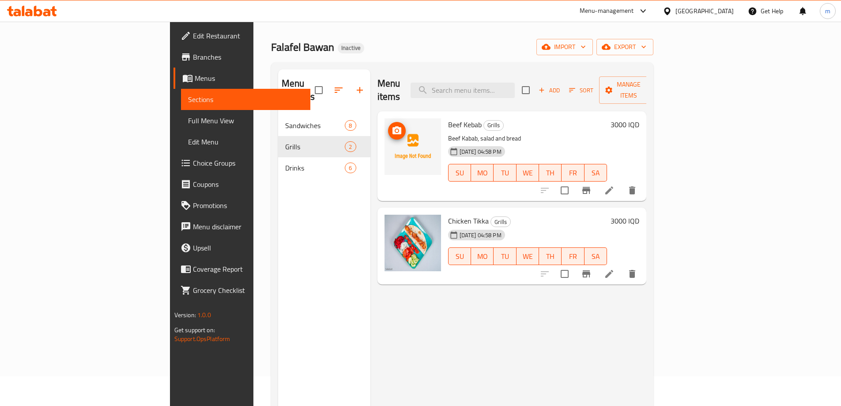
click at [385, 127] on img at bounding box center [413, 146] width 57 height 57
click at [388, 125] on button "upload picture" at bounding box center [397, 131] width 18 height 18
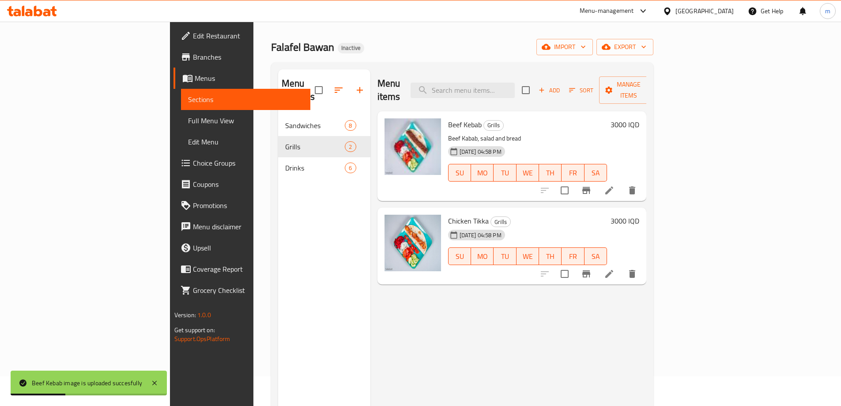
click at [285, 162] on span "Drinks" at bounding box center [315, 167] width 60 height 11
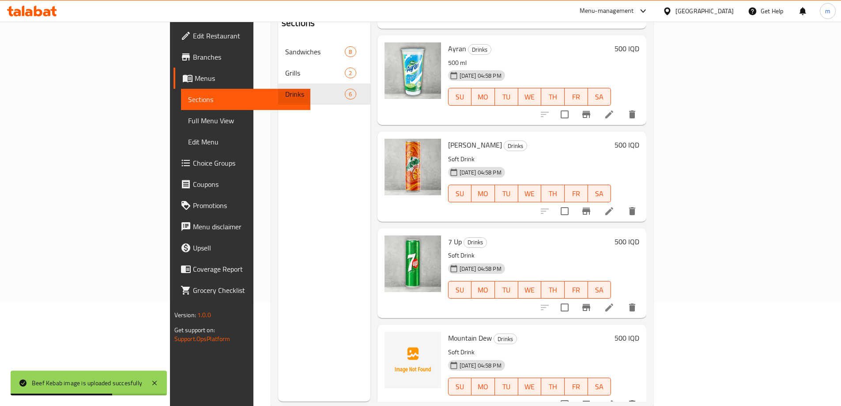
scroll to position [124, 0]
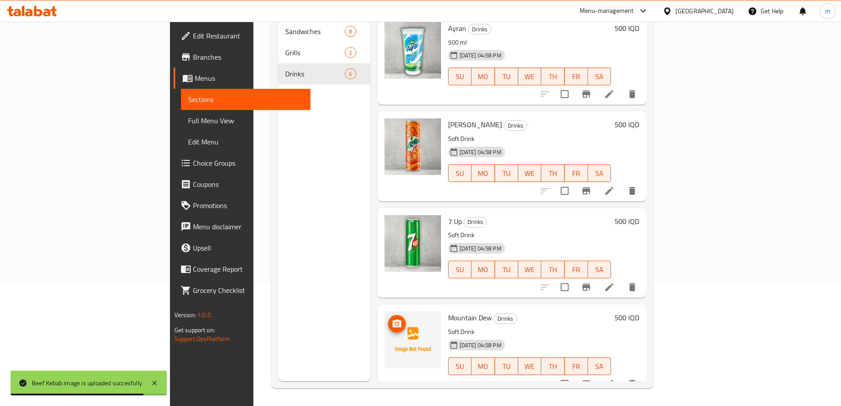
click at [392, 318] on icon "upload picture" at bounding box center [397, 323] width 11 height 11
click at [193, 53] on span "Branches" at bounding box center [248, 57] width 110 height 11
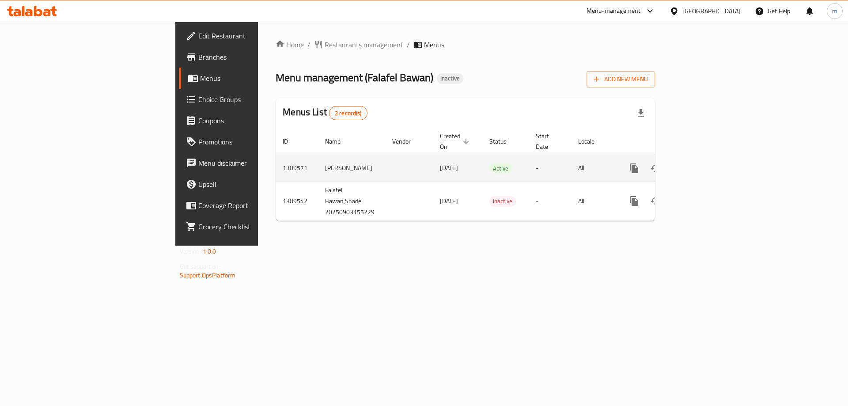
click at [702, 164] on icon "enhanced table" at bounding box center [698, 168] width 8 height 8
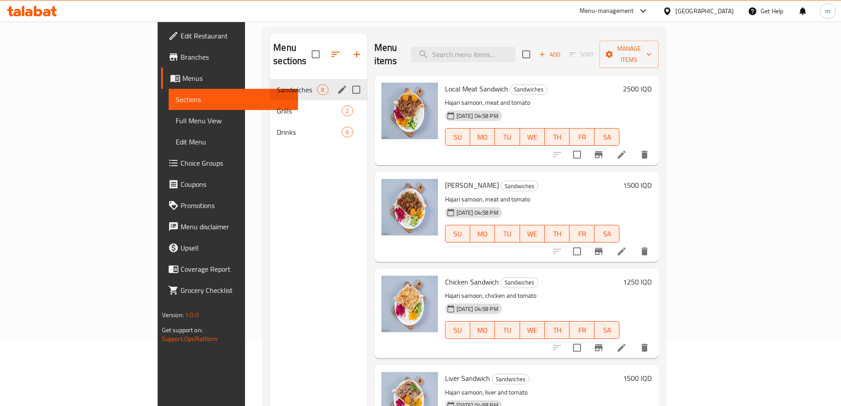
scroll to position [30, 0]
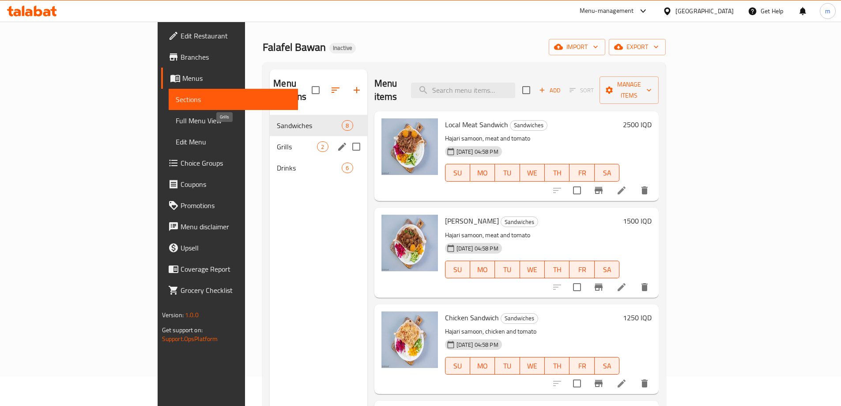
click at [277, 141] on span "Grills" at bounding box center [297, 146] width 40 height 11
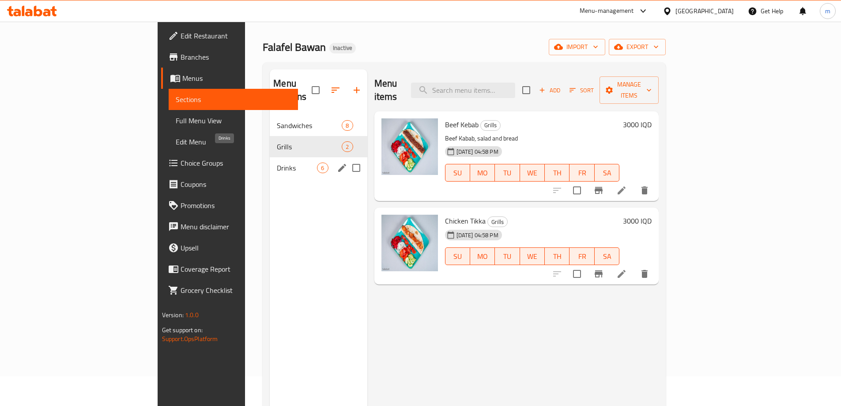
click at [277, 162] on span "Drinks" at bounding box center [297, 167] width 40 height 11
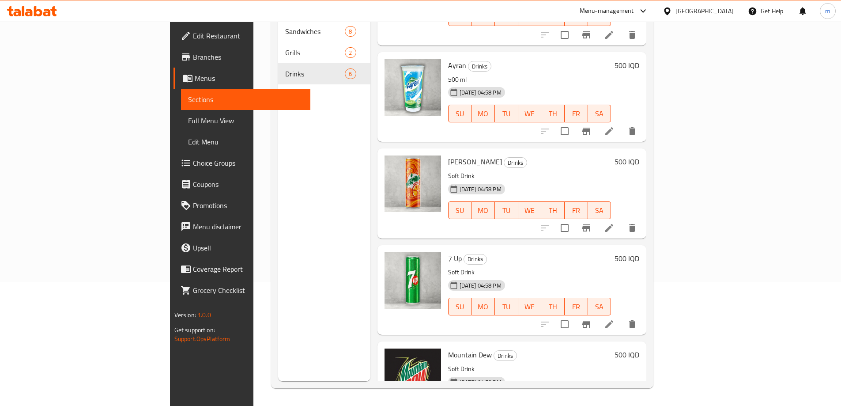
scroll to position [64, 0]
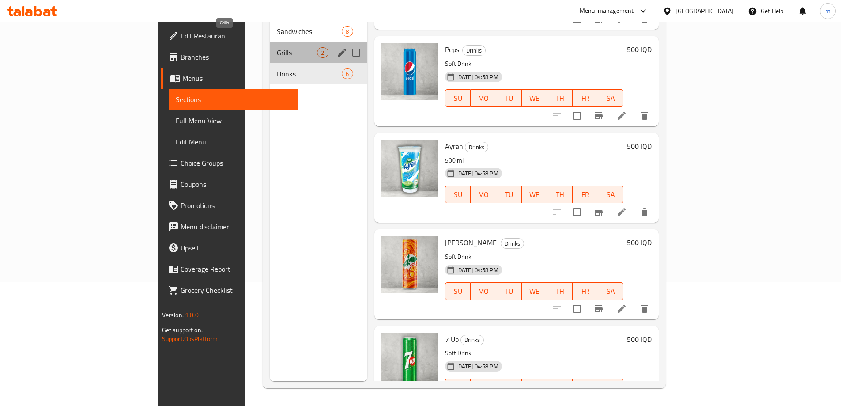
click at [277, 47] on span "Grills" at bounding box center [297, 52] width 40 height 11
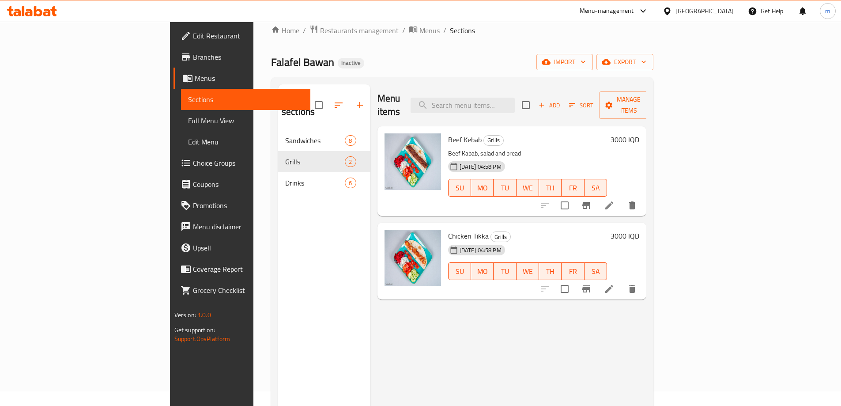
scroll to position [6, 0]
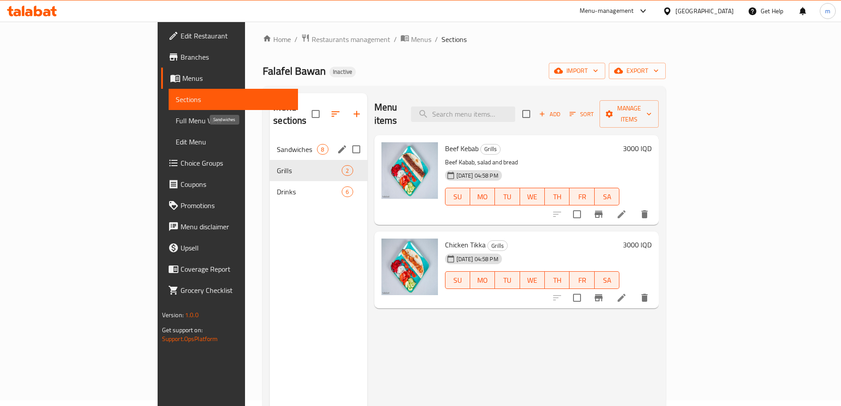
click at [277, 144] on span "Sandwiches" at bounding box center [297, 149] width 40 height 11
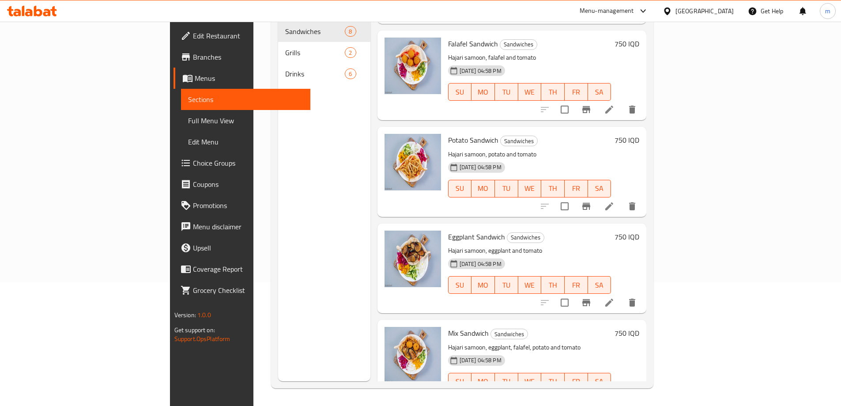
scroll to position [388, 0]
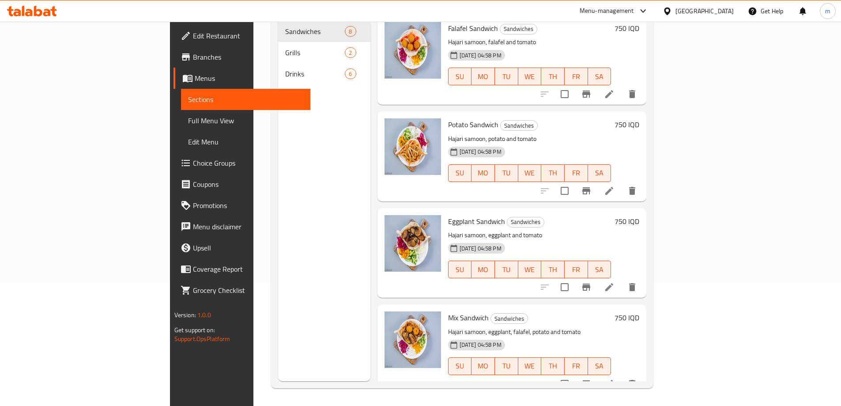
click at [188, 126] on span "Full Menu View" at bounding box center [245, 120] width 115 height 11
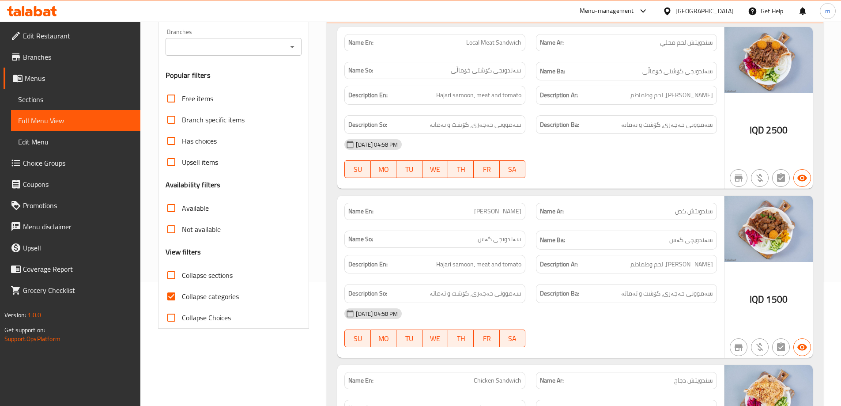
click at [170, 302] on input "Collapse categories" at bounding box center [171, 296] width 21 height 21
checkbox input "false"
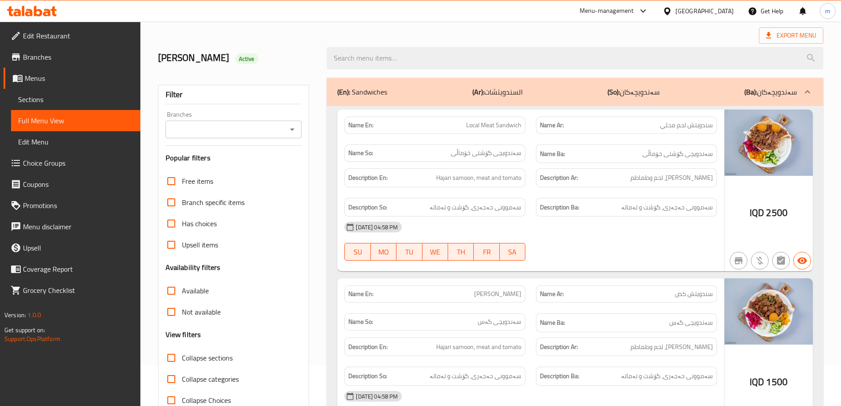
scroll to position [35, 0]
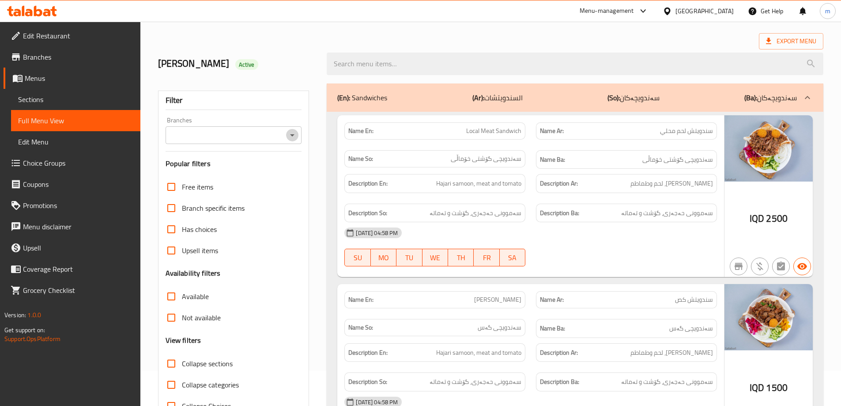
click at [290, 132] on icon "Open" at bounding box center [292, 135] width 11 height 11
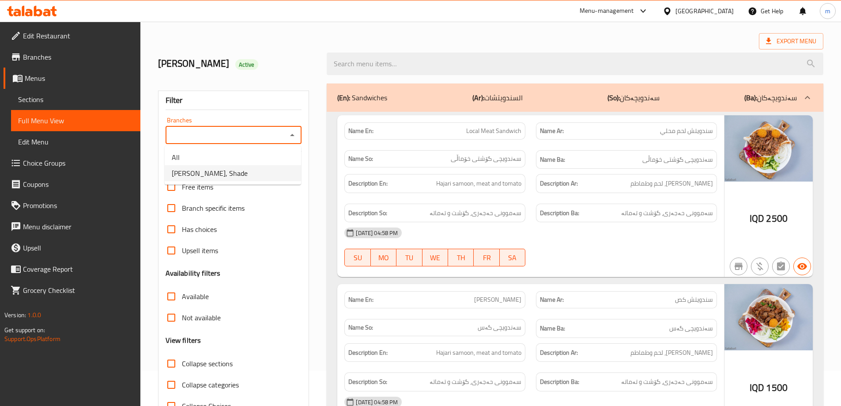
click at [232, 173] on span "[PERSON_NAME], Shade" at bounding box center [210, 173] width 76 height 11
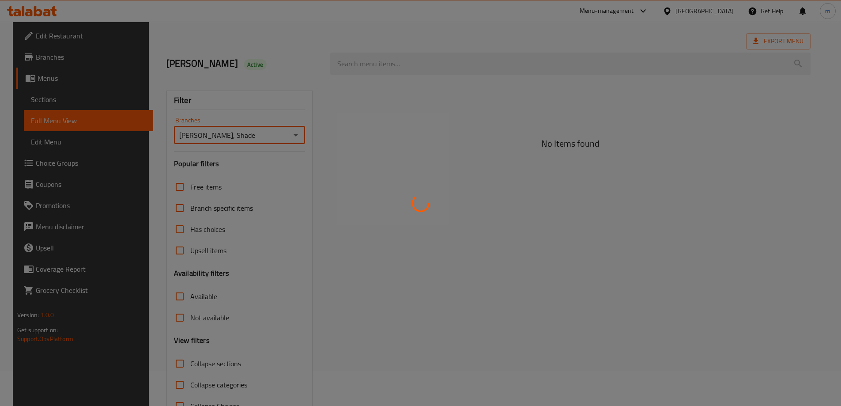
type input "[PERSON_NAME], Shade"
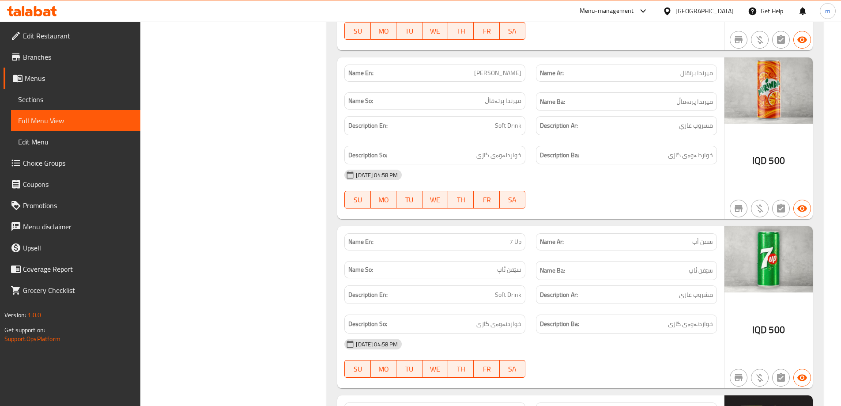
scroll to position [2397, 0]
